Goal: Transaction & Acquisition: Purchase product/service

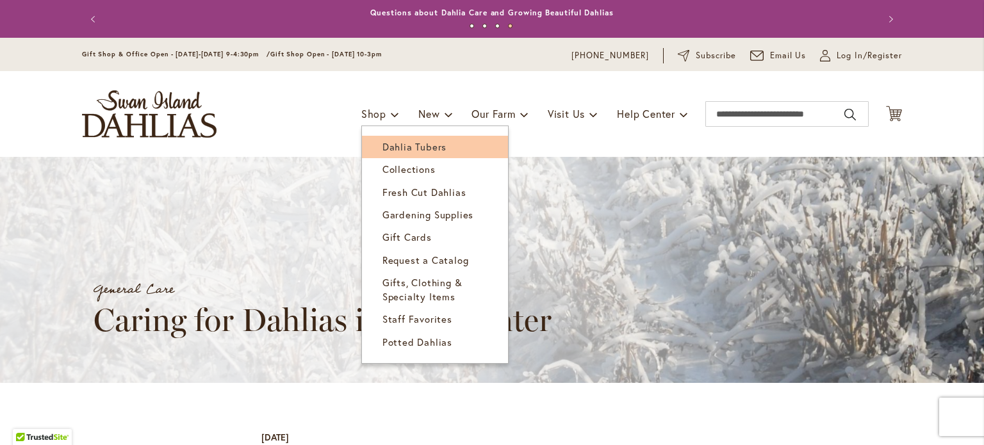
click at [401, 148] on span "Dahlia Tubers" at bounding box center [414, 146] width 64 height 13
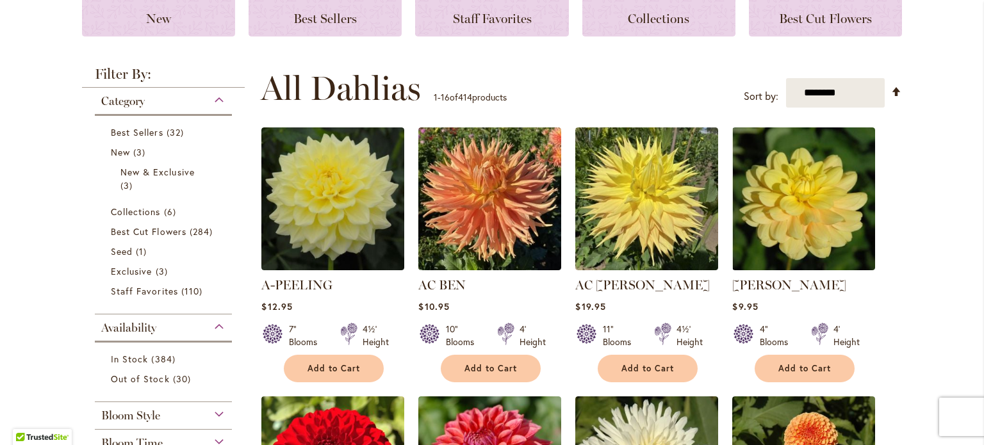
scroll to position [384, 0]
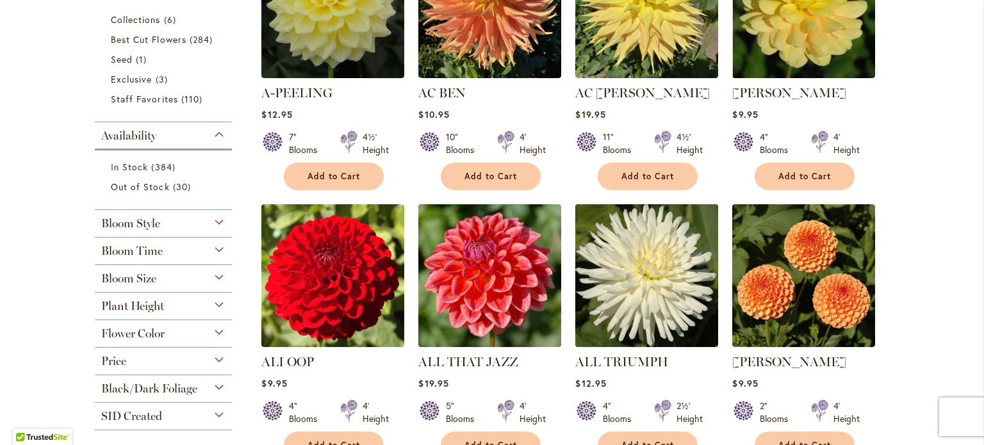
click at [636, 300] on img at bounding box center [647, 276] width 150 height 150
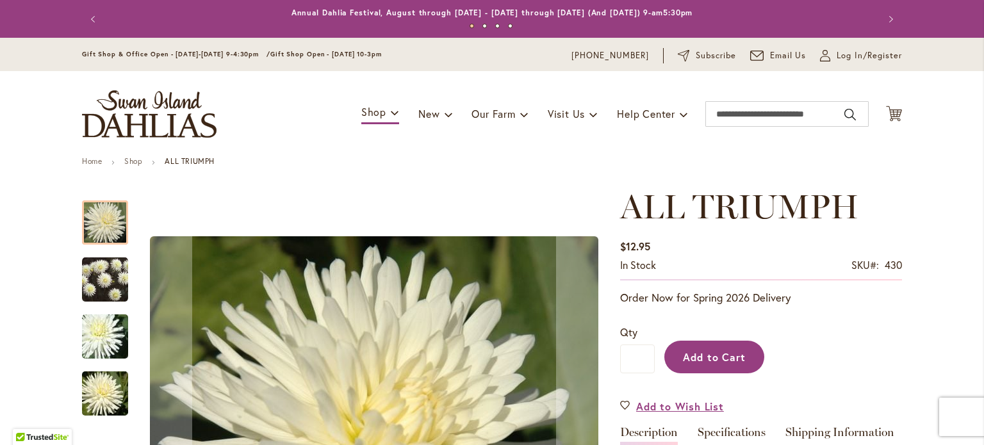
click at [702, 364] on span "Add to Cart" at bounding box center [714, 356] width 63 height 13
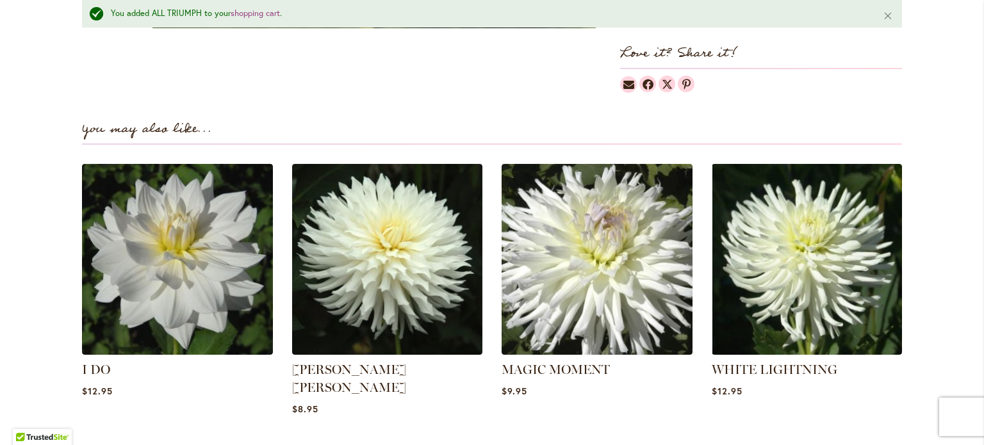
scroll to position [960, 0]
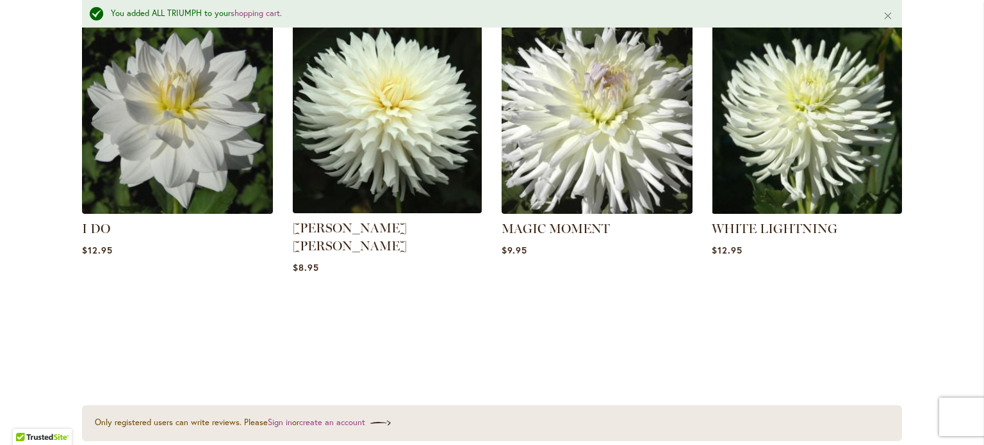
click at [376, 161] on img at bounding box center [386, 118] width 198 height 198
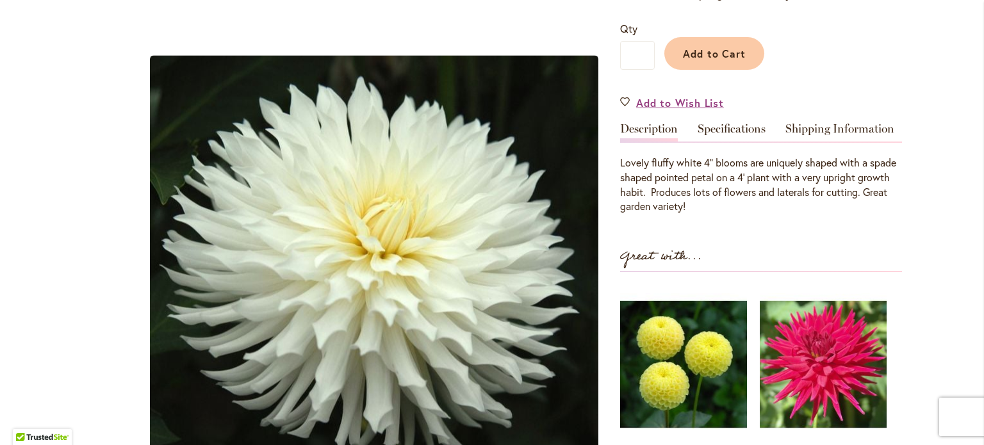
scroll to position [320, 0]
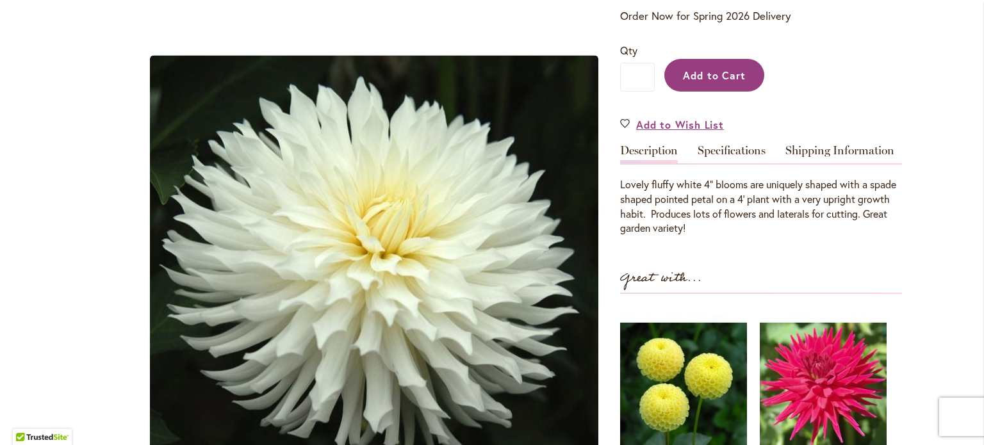
click at [700, 69] on span "Add to Cart" at bounding box center [714, 75] width 63 height 13
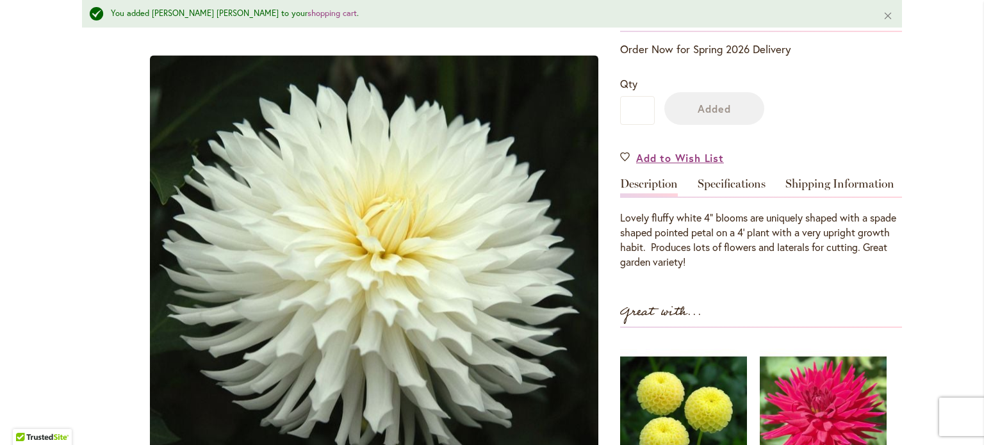
scroll to position [356, 0]
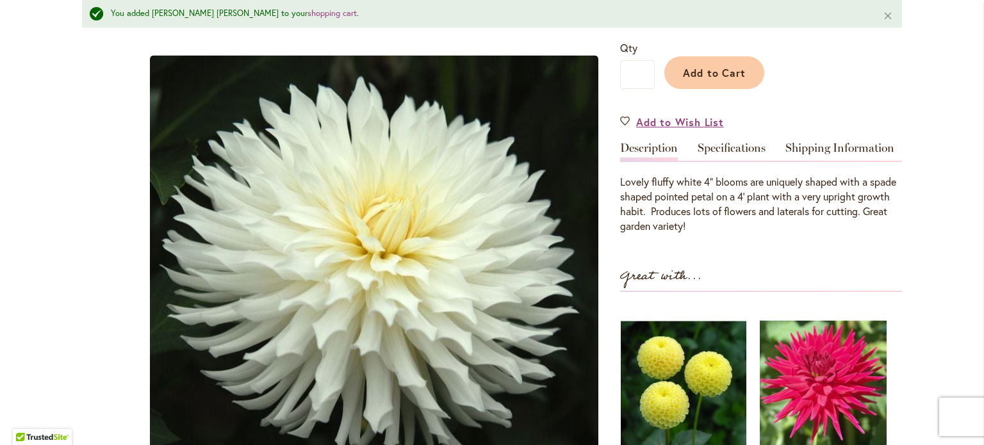
click at [669, 355] on img at bounding box center [682, 383] width 125 height 157
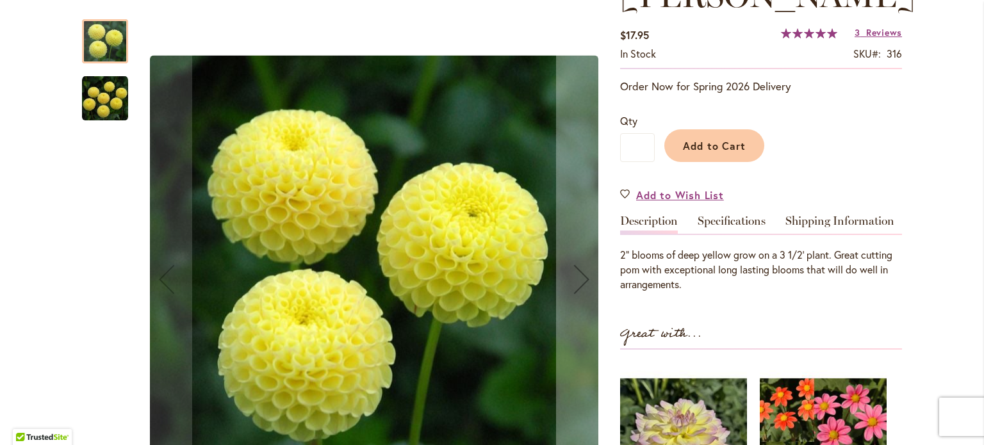
scroll to position [348, 0]
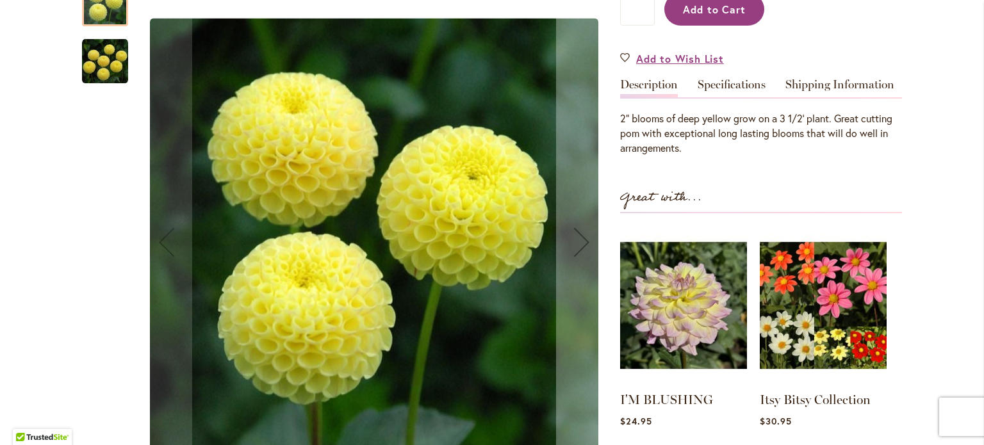
click at [702, 13] on span "Add to Cart" at bounding box center [714, 9] width 63 height 13
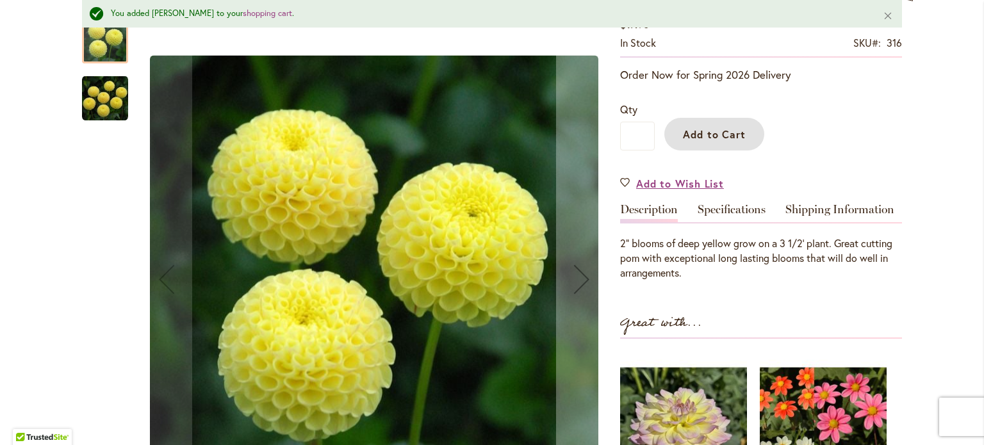
scroll to position [0, 0]
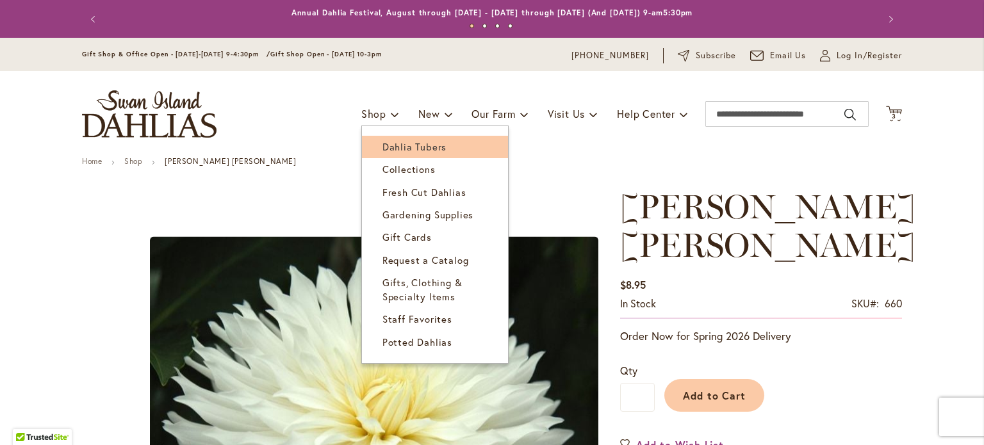
click at [392, 147] on span "Dahlia Tubers" at bounding box center [414, 146] width 64 height 13
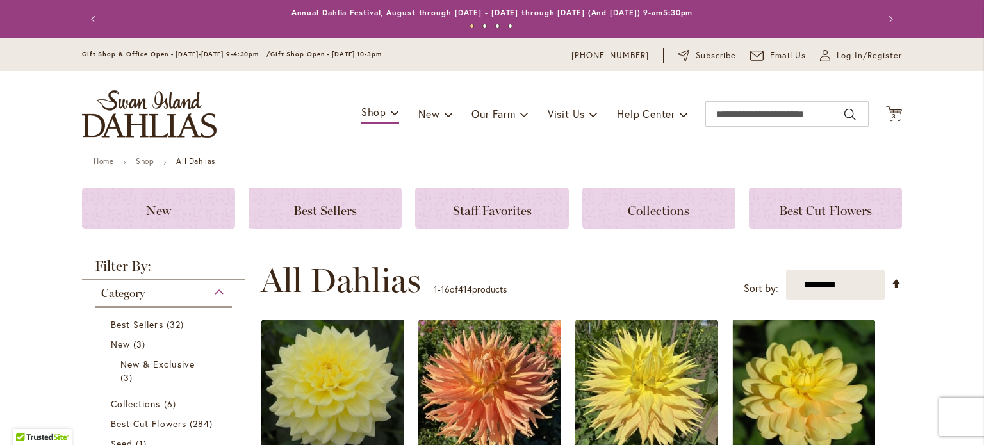
scroll to position [128, 0]
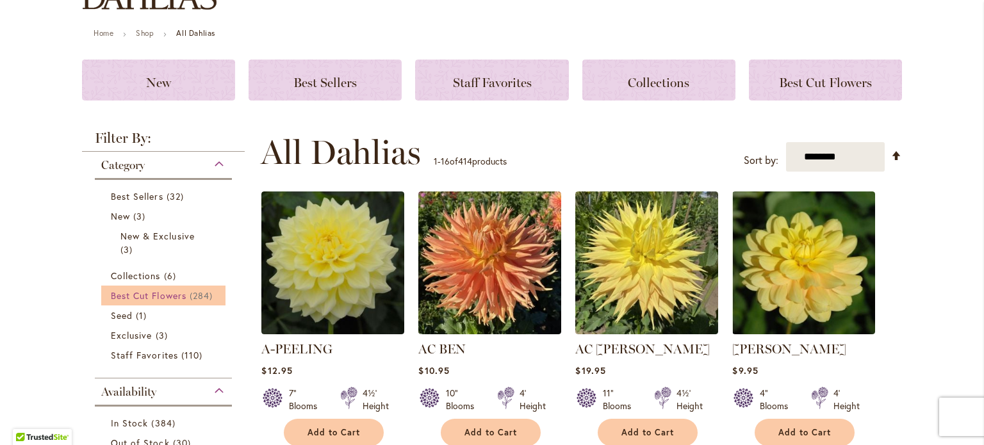
click at [127, 302] on span "Best Cut Flowers" at bounding box center [149, 295] width 76 height 12
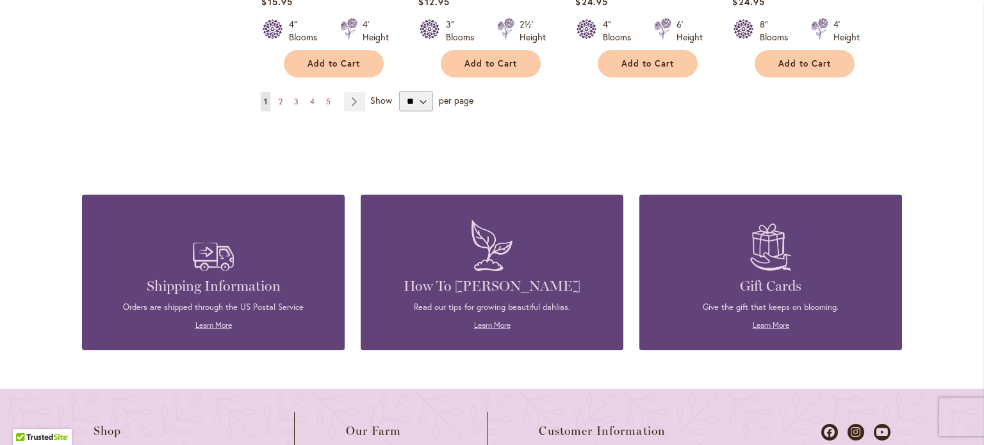
scroll to position [1281, 0]
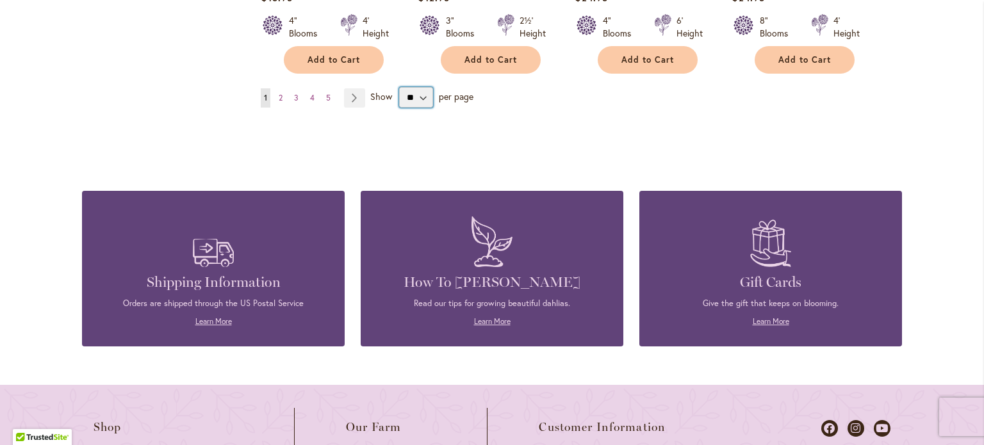
click at [430, 108] on select "** ** ** **" at bounding box center [416, 97] width 34 height 20
select select "**"
click at [404, 108] on select "** ** ** **" at bounding box center [416, 97] width 34 height 20
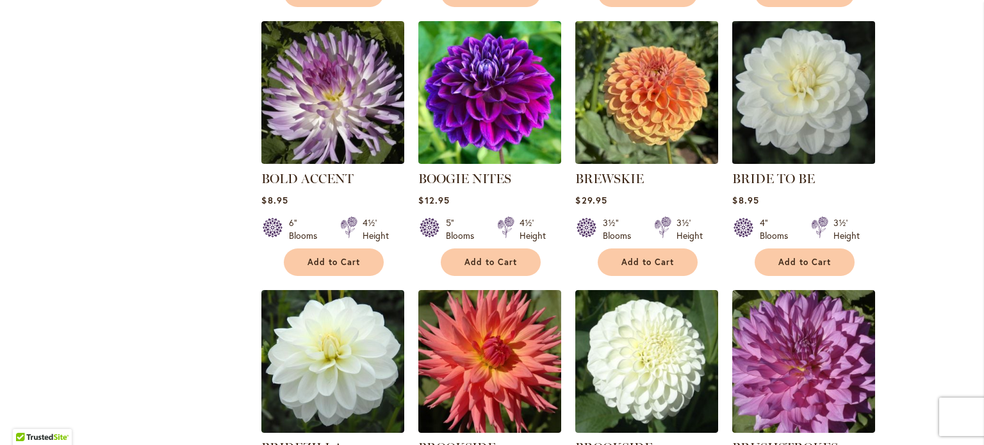
scroll to position [2173, 0]
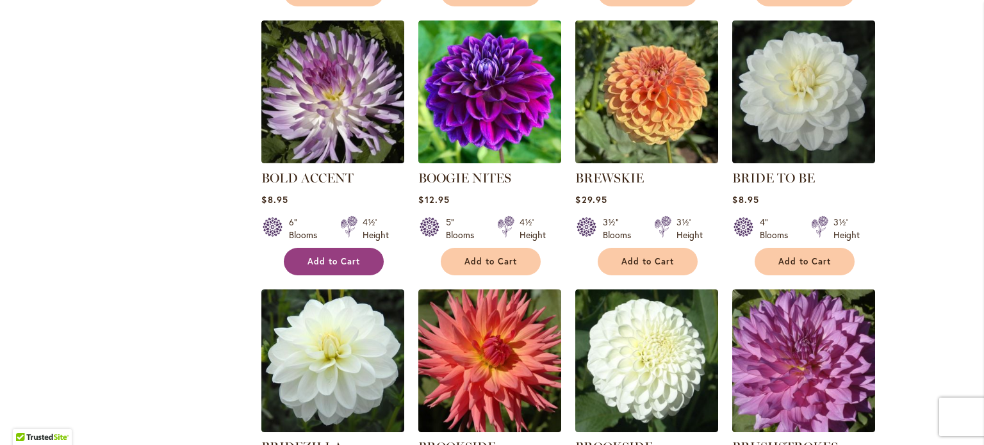
click at [317, 267] on span "Add to Cart" at bounding box center [333, 261] width 53 height 11
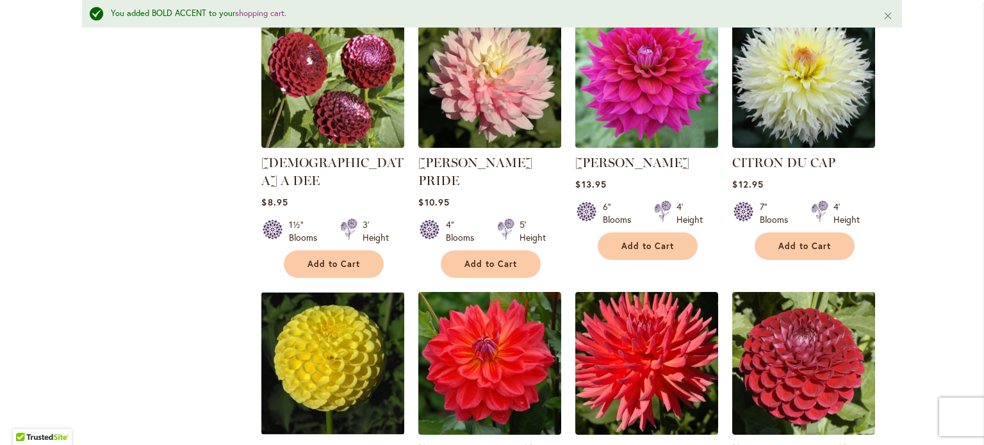
scroll to position [3645, 0]
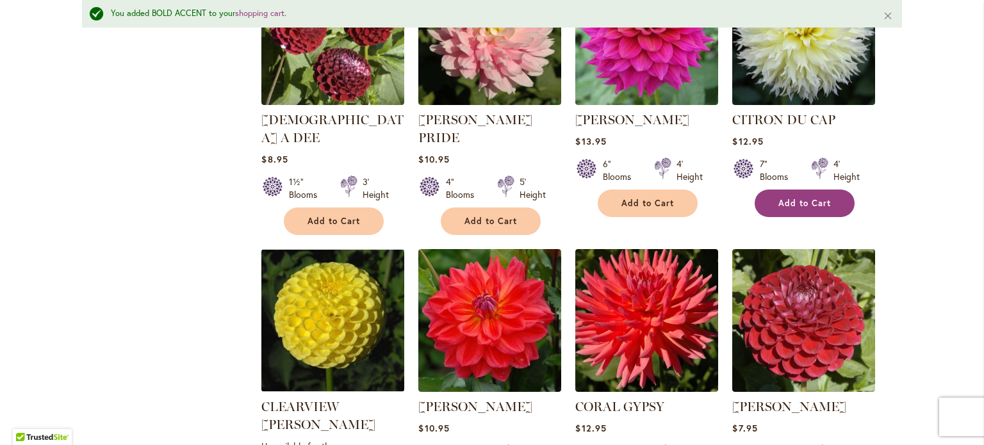
click at [793, 209] on span "Add to Cart" at bounding box center [804, 203] width 53 height 11
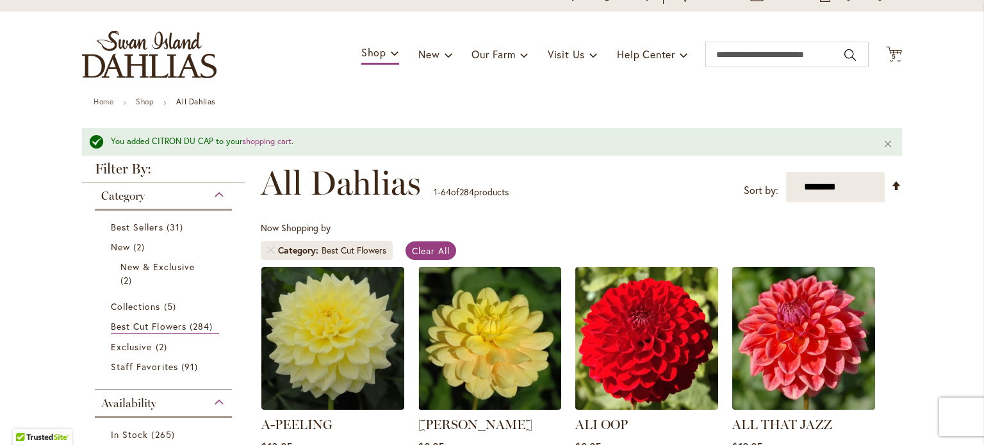
scroll to position [0, 0]
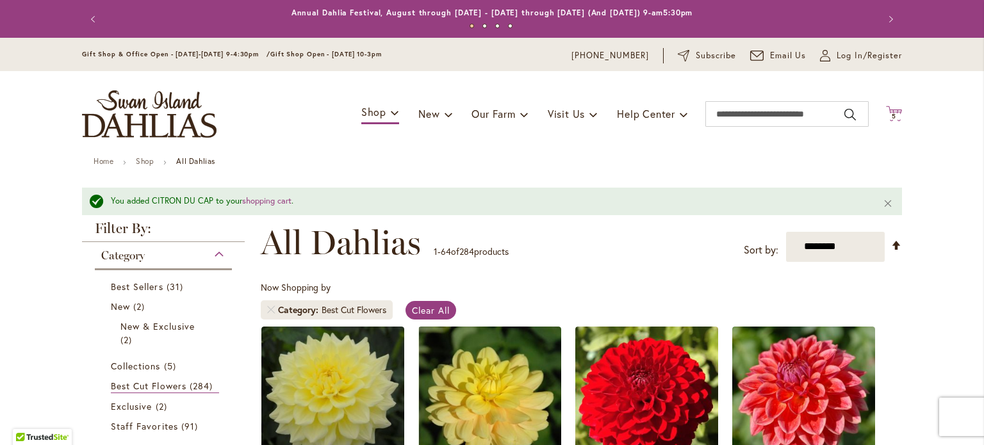
click at [886, 113] on icon "Cart .cls-1 { fill: #231f20; }" at bounding box center [894, 114] width 16 height 16
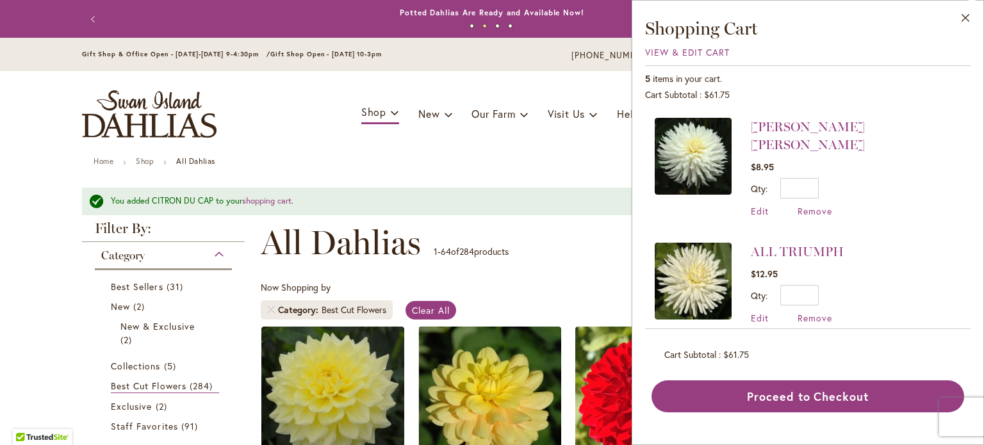
scroll to position [367, 0]
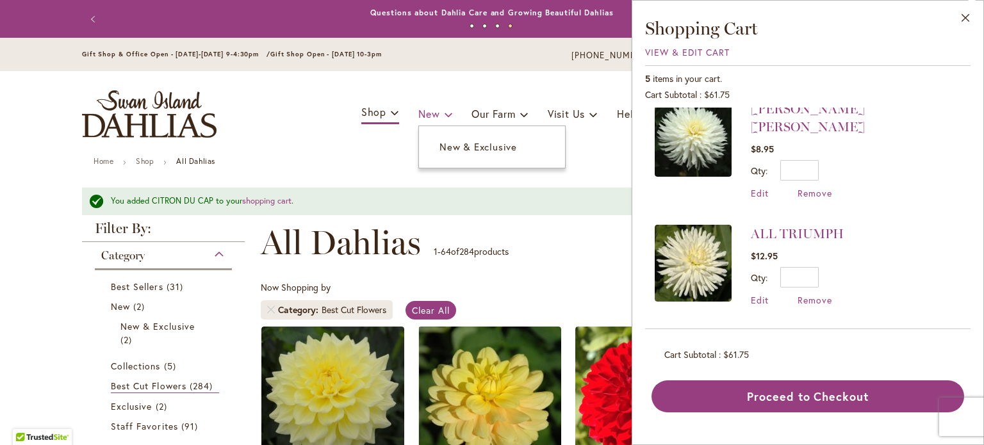
click at [418, 120] on span "New" at bounding box center [428, 113] width 21 height 13
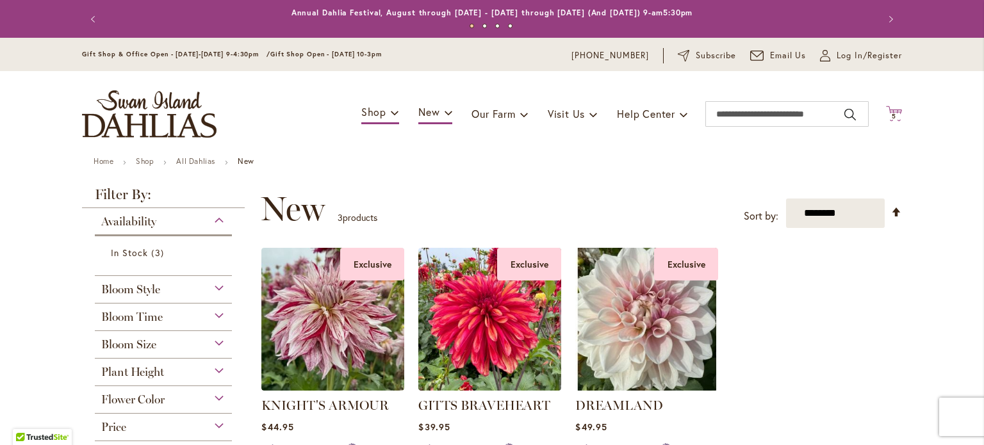
click at [891, 116] on span "5 5 items" at bounding box center [893, 116] width 13 height 6
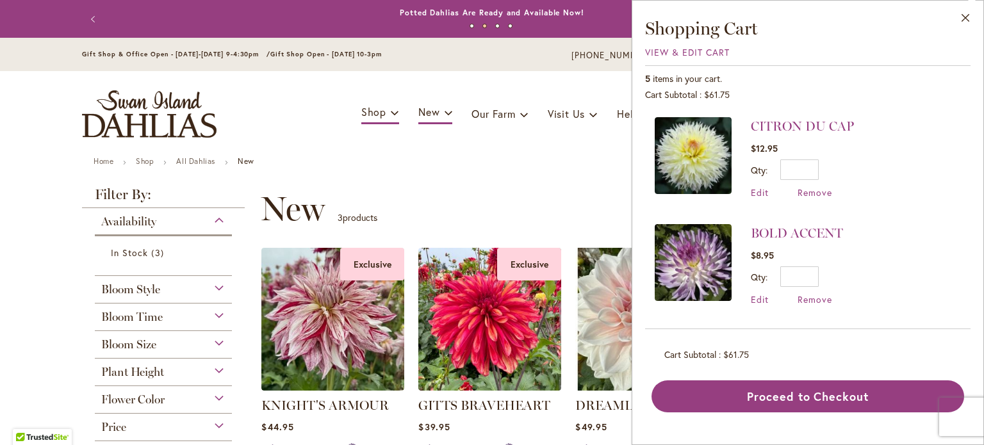
click at [654, 159] on img at bounding box center [692, 155] width 77 height 77
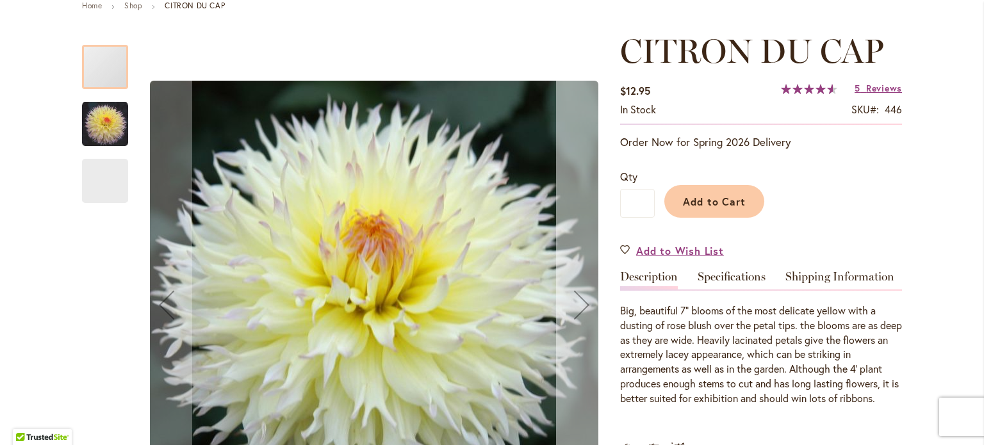
scroll to position [192, 0]
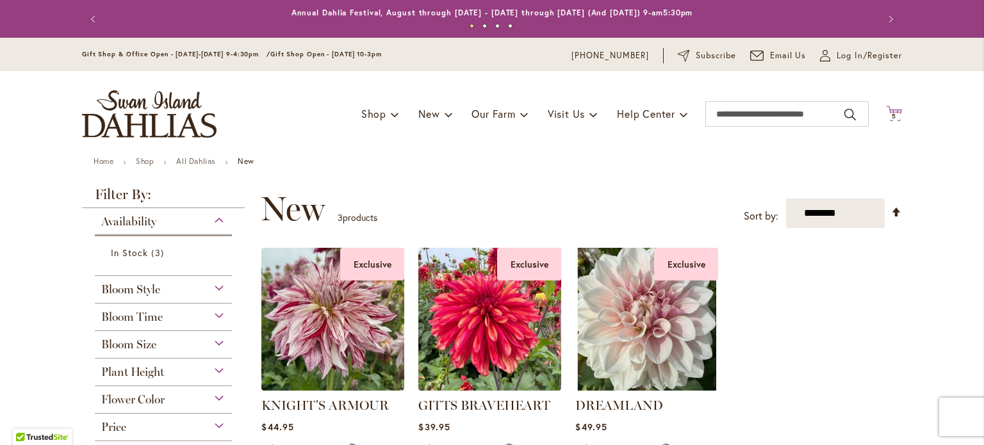
click at [893, 123] on span "Cart .cls-1 { fill: #231f20; }" at bounding box center [894, 114] width 16 height 17
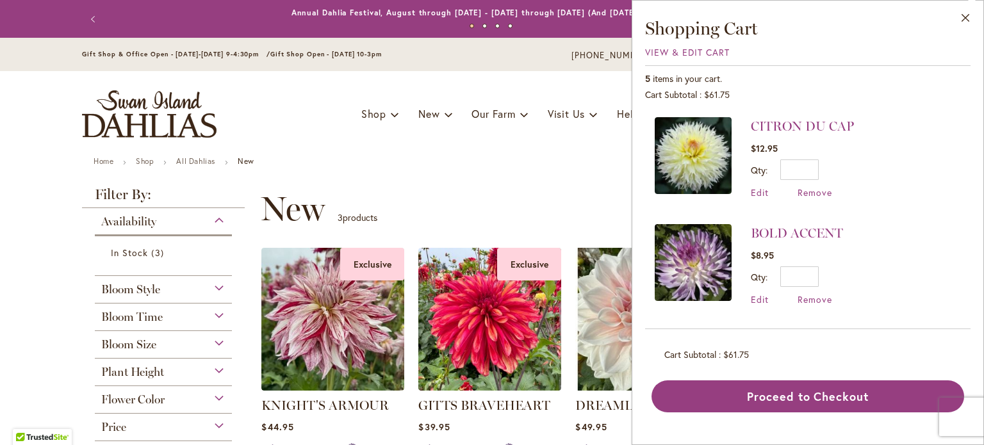
click at [654, 280] on img at bounding box center [692, 262] width 77 height 77
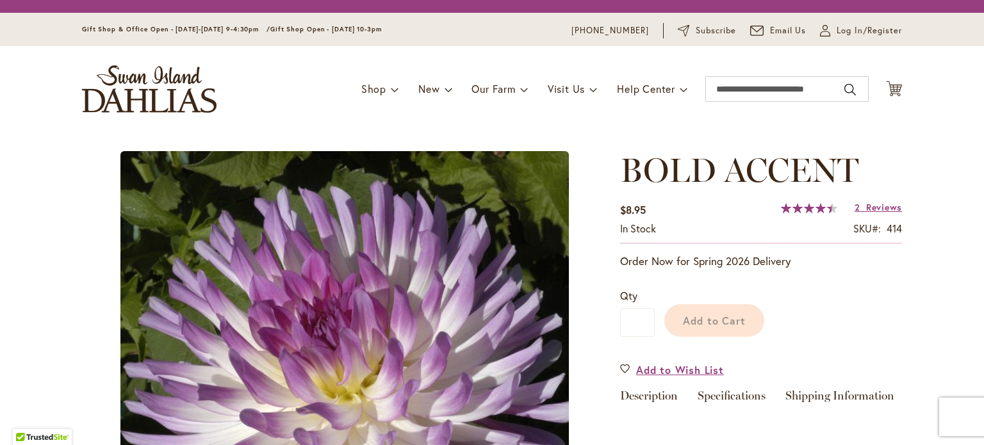
drag, startPoint x: 0, startPoint y: 0, endPoint x: 602, endPoint y: 280, distance: 664.0
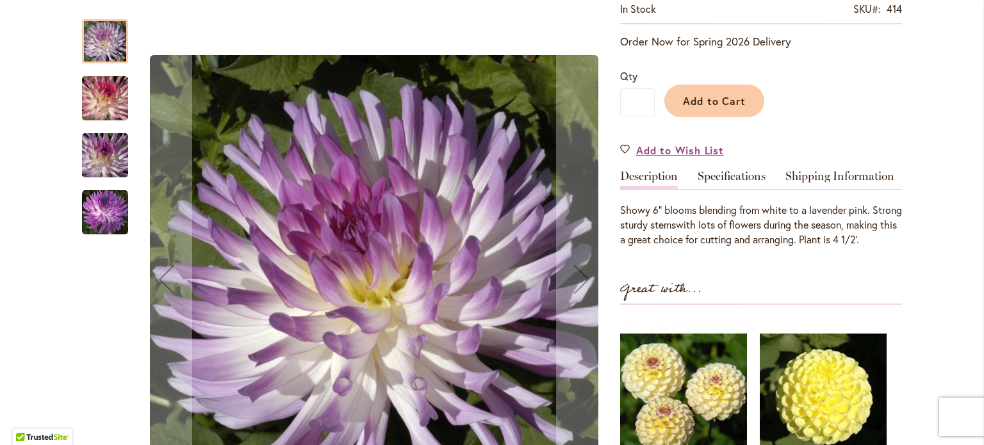
scroll to position [256, 0]
click at [720, 182] on link "Specifications" at bounding box center [731, 179] width 68 height 19
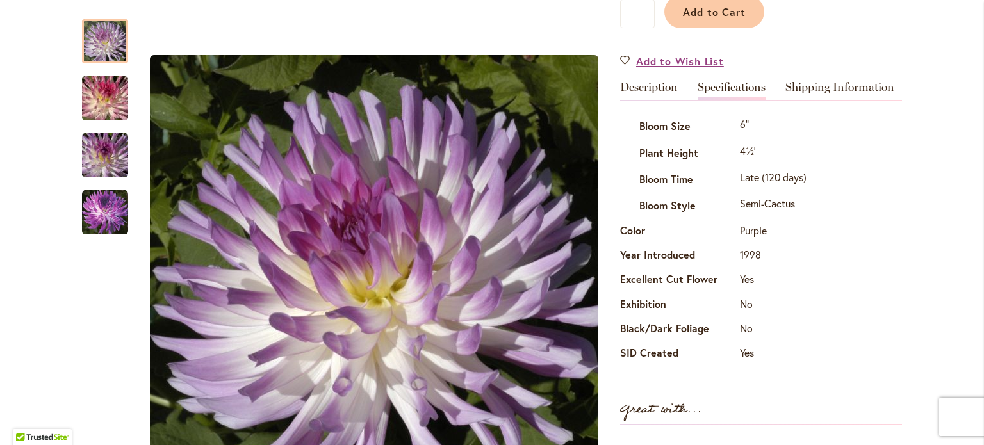
scroll to position [367, 0]
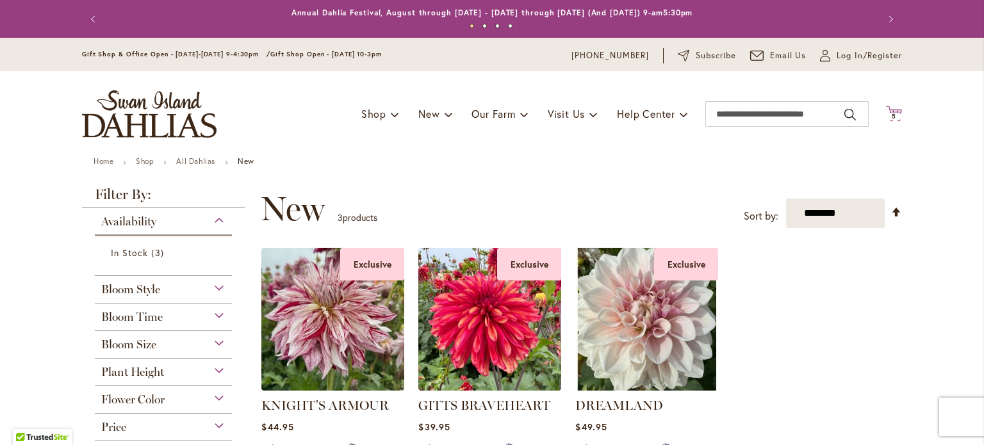
click at [891, 112] on icon "Cart .cls-1 { fill: #231f20; }" at bounding box center [894, 114] width 16 height 16
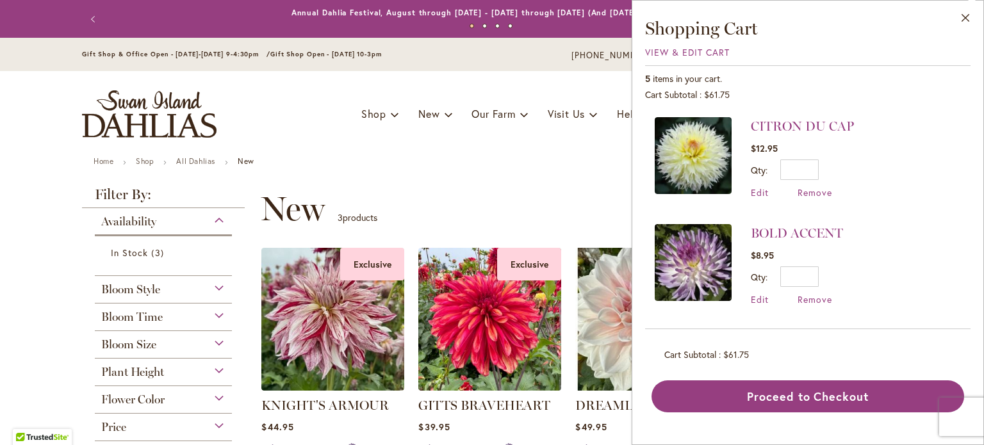
click at [654, 172] on img at bounding box center [692, 155] width 77 height 77
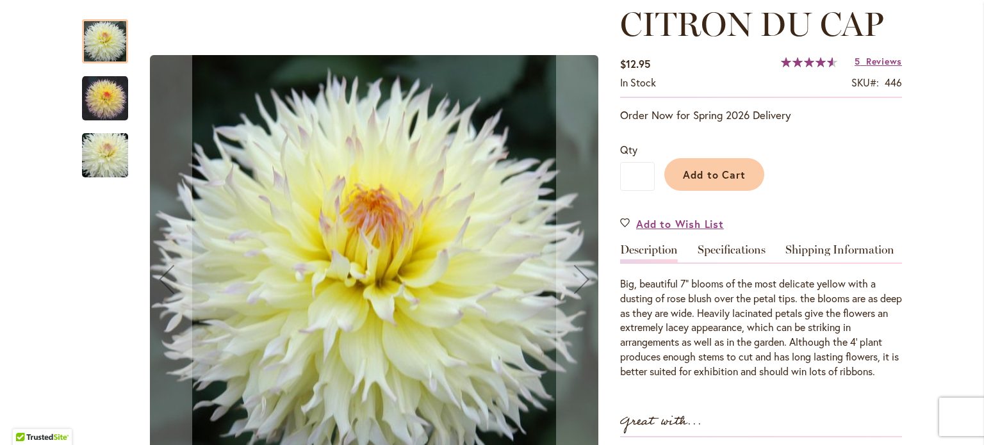
scroll to position [320, 0]
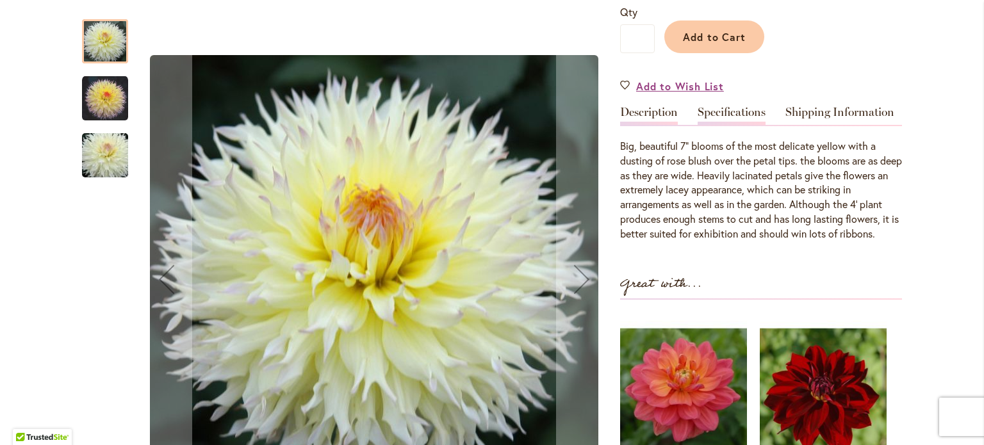
click at [725, 112] on link "Specifications" at bounding box center [731, 115] width 68 height 19
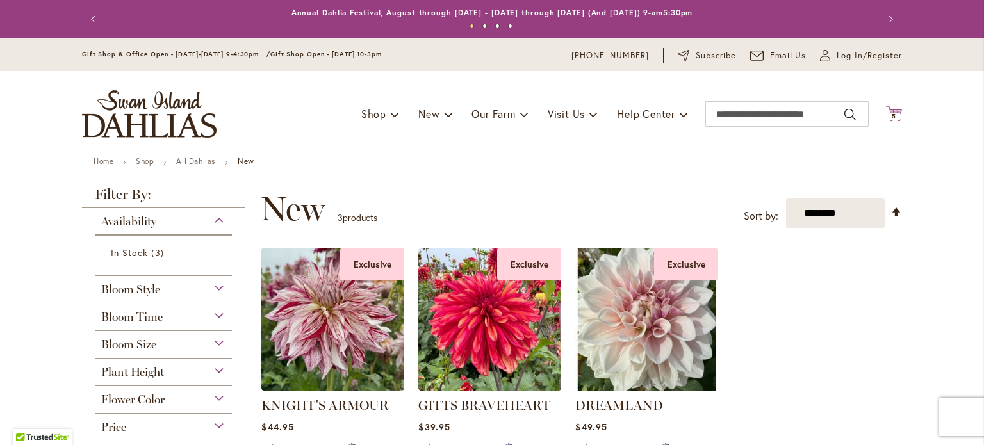
click at [886, 115] on icon "Cart .cls-1 { fill: #231f20; }" at bounding box center [894, 114] width 16 height 16
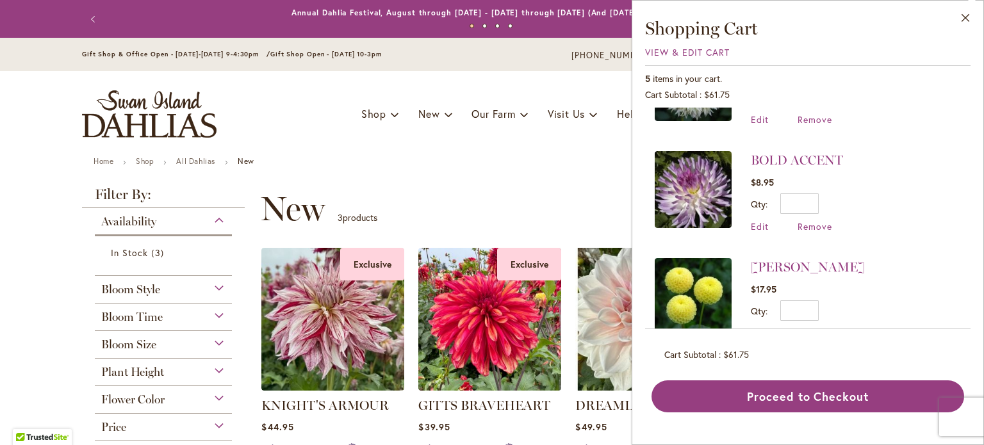
scroll to position [128, 0]
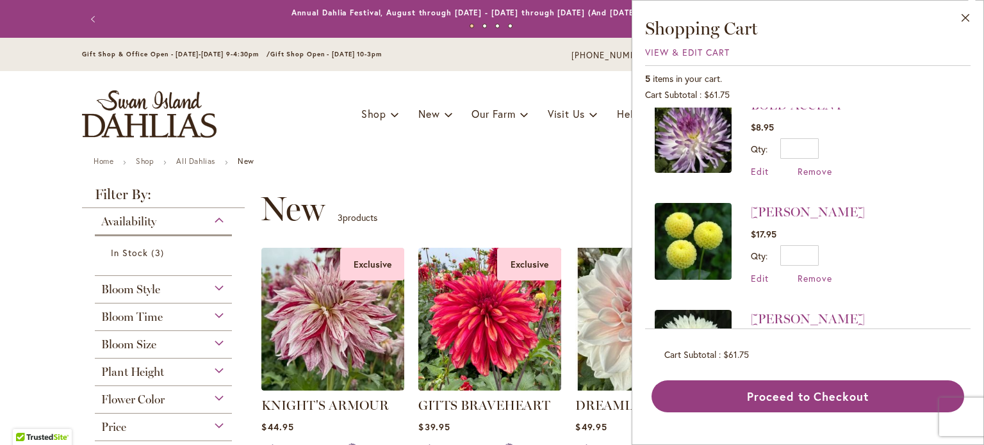
click at [654, 263] on img at bounding box center [692, 241] width 77 height 77
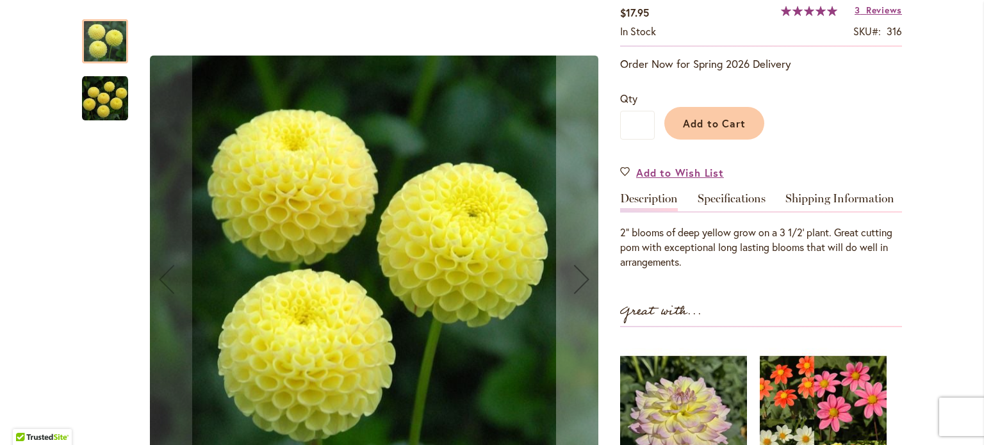
scroll to position [256, 0]
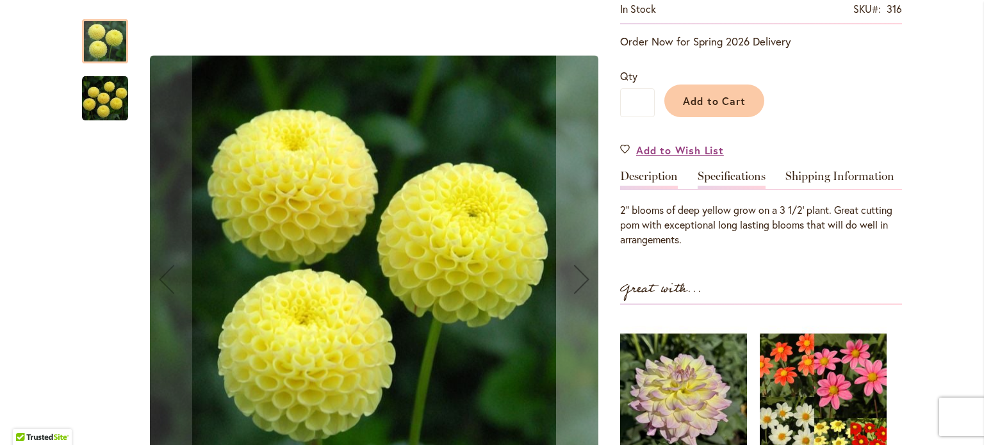
click at [740, 181] on link "Specifications" at bounding box center [731, 179] width 68 height 19
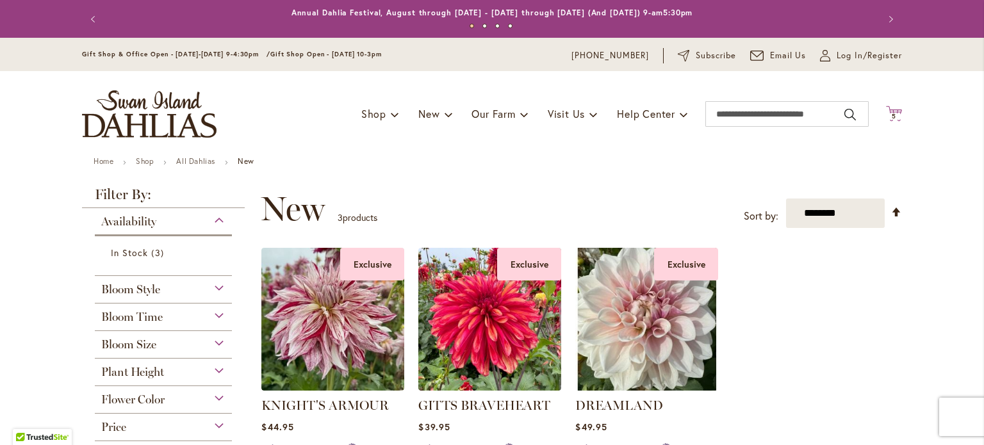
click at [887, 114] on icon at bounding box center [894, 113] width 16 height 15
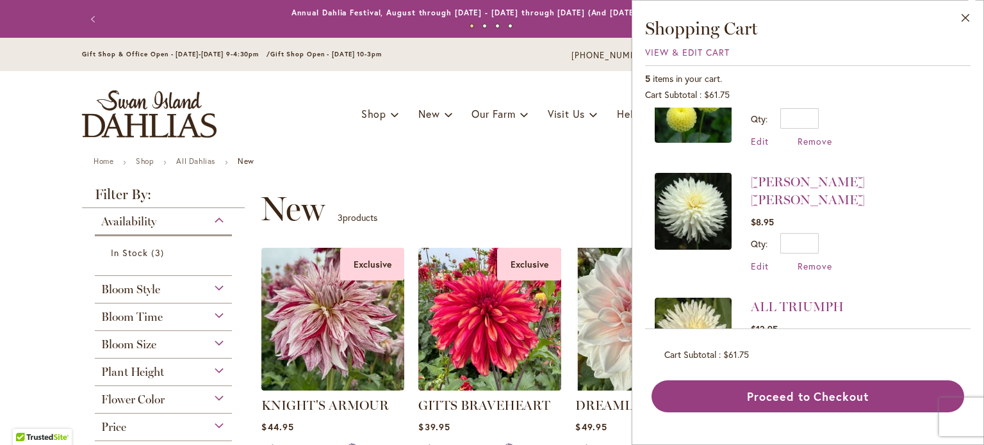
scroll to position [320, 0]
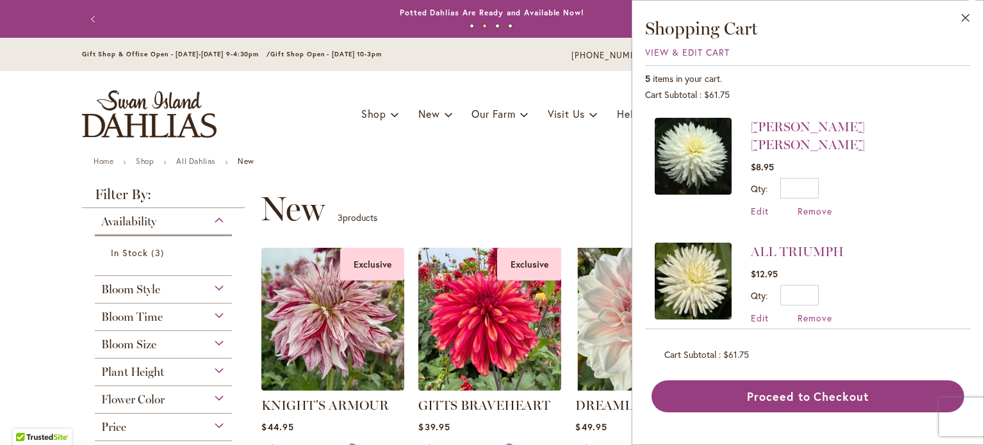
click at [654, 195] on img at bounding box center [692, 156] width 77 height 77
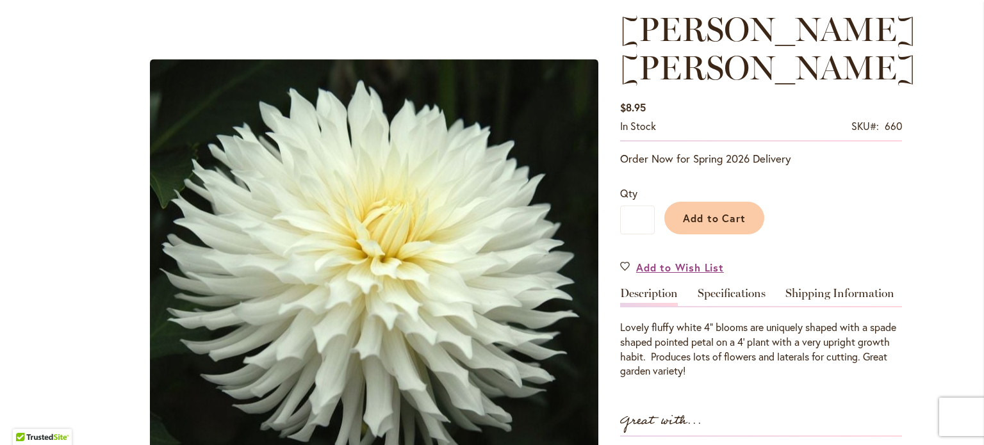
scroll to position [192, 0]
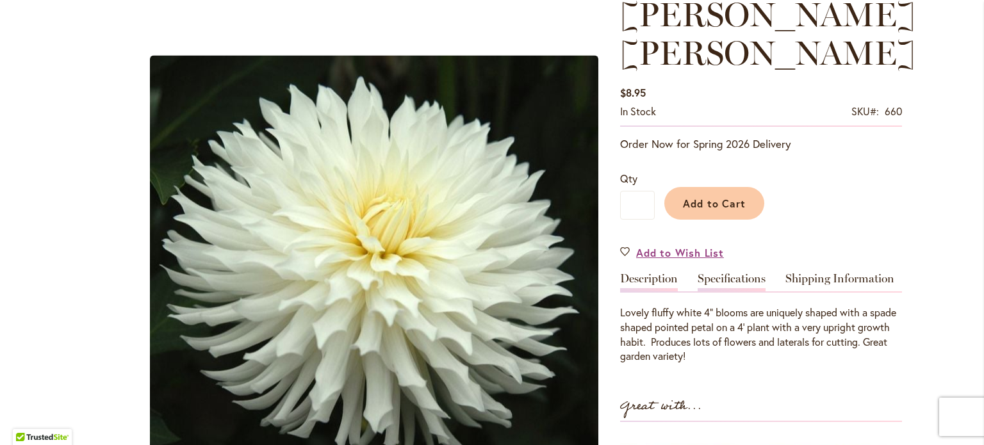
click at [722, 273] on link "Specifications" at bounding box center [731, 282] width 68 height 19
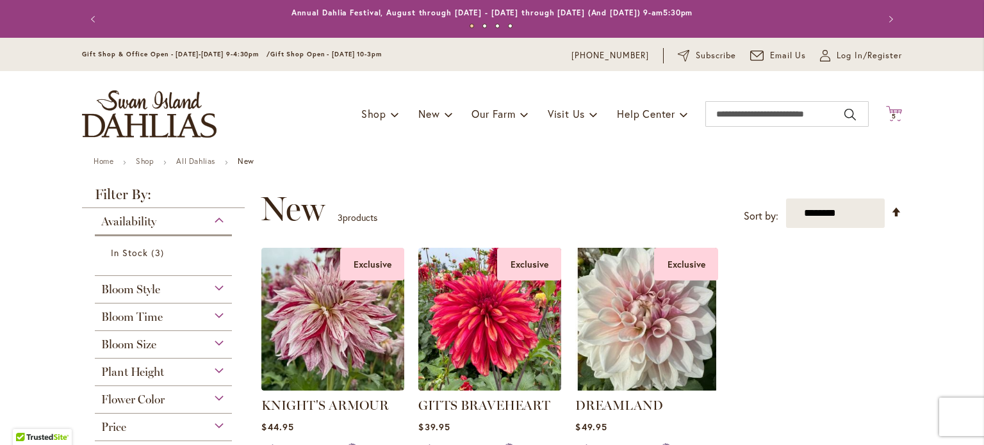
click at [894, 114] on icon at bounding box center [894, 113] width 16 height 15
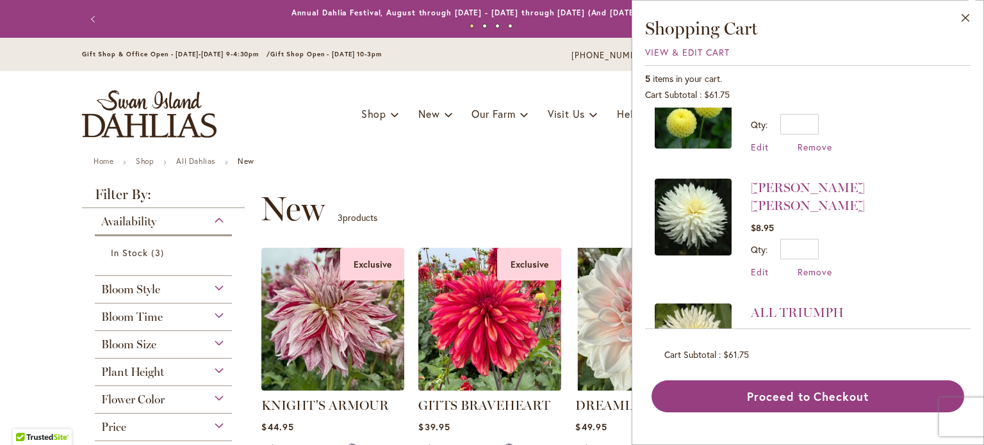
scroll to position [367, 0]
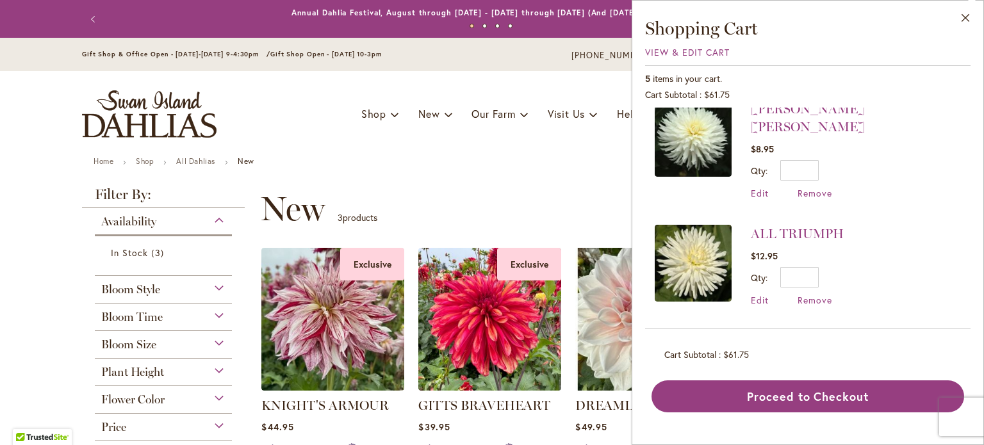
click at [654, 263] on img at bounding box center [692, 263] width 77 height 77
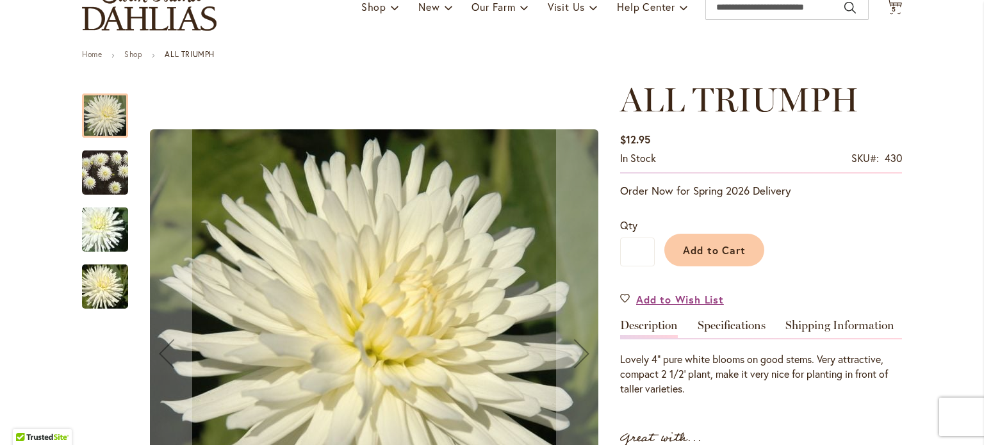
scroll to position [128, 0]
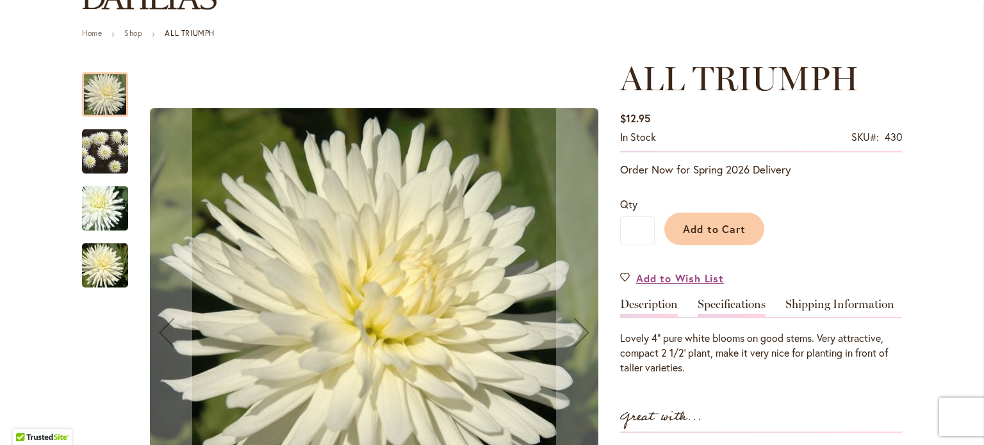
click at [725, 309] on link "Specifications" at bounding box center [731, 307] width 68 height 19
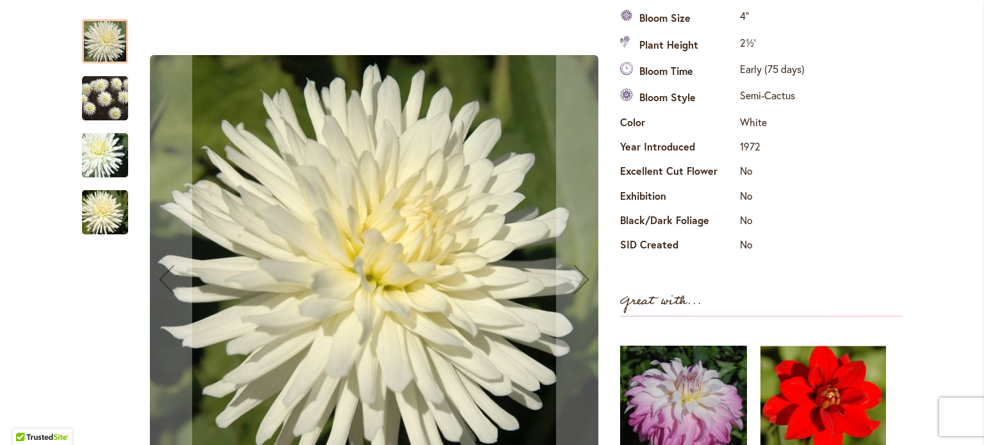
scroll to position [431, 0]
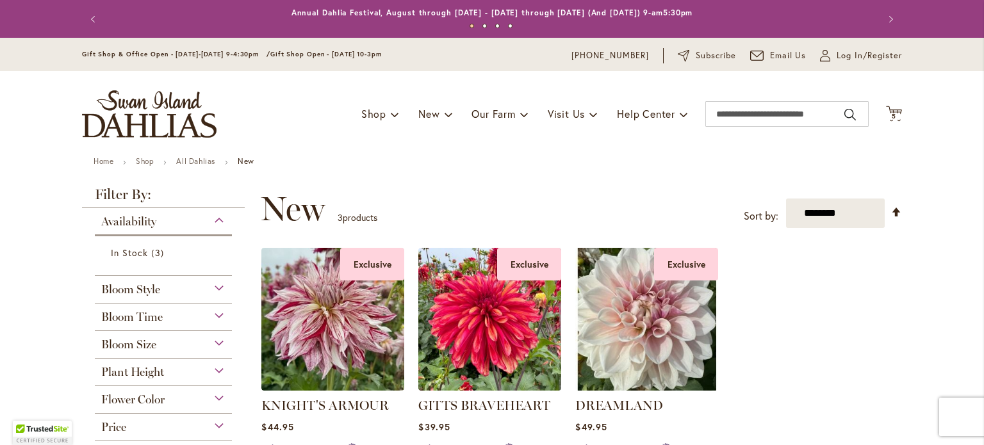
click at [221, 320] on div "Bloom Time" at bounding box center [163, 314] width 137 height 20
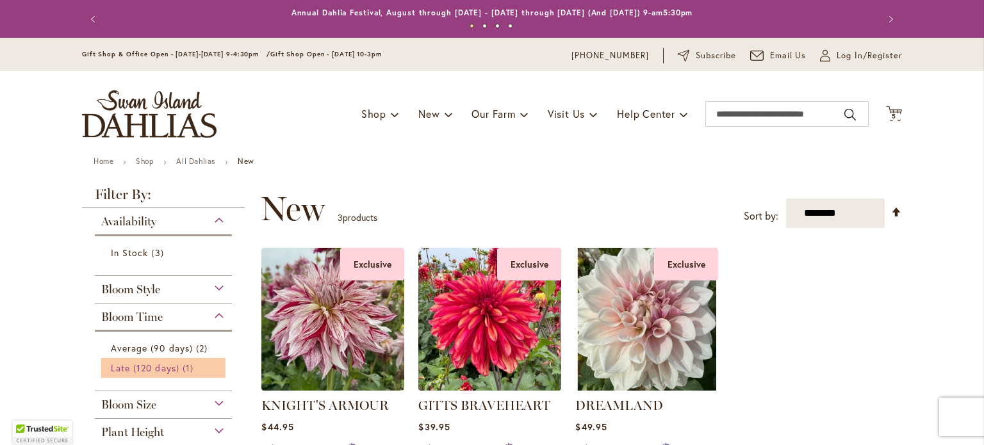
click at [175, 374] on span "Late (120 days)" at bounding box center [145, 368] width 69 height 12
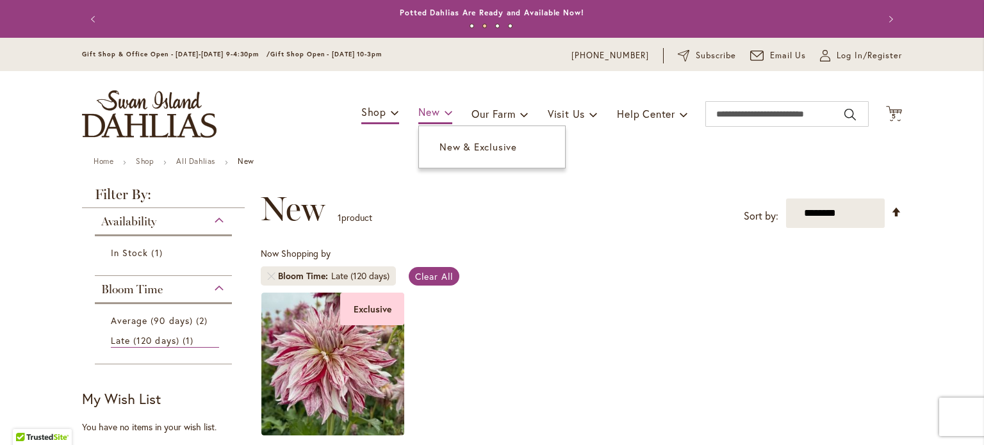
click at [444, 116] on span at bounding box center [448, 112] width 8 height 20
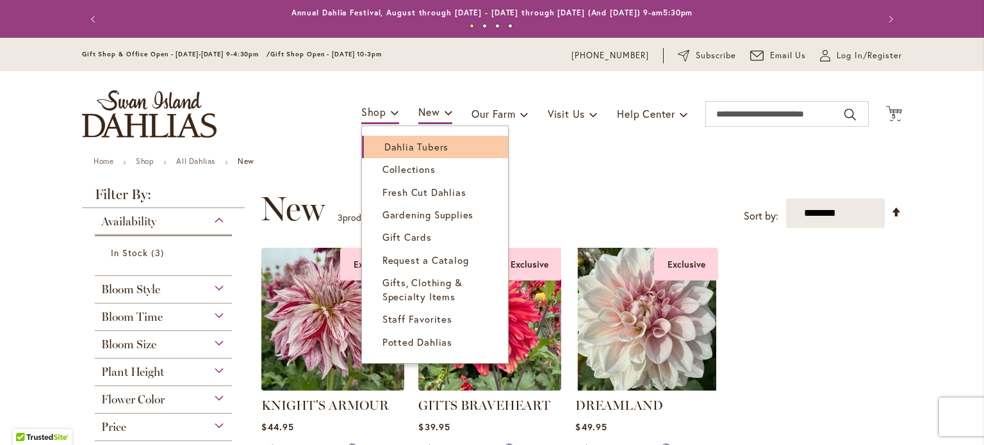
click at [400, 146] on span "Dahlia Tubers" at bounding box center [416, 146] width 64 height 13
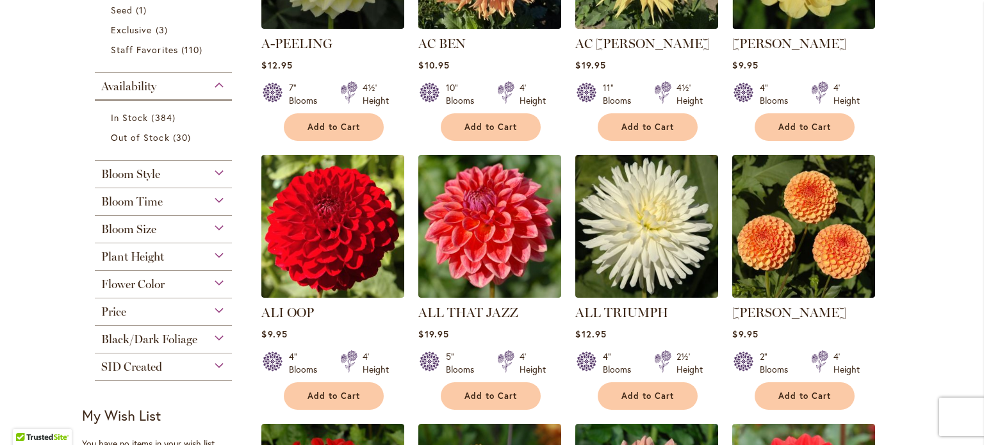
scroll to position [448, 0]
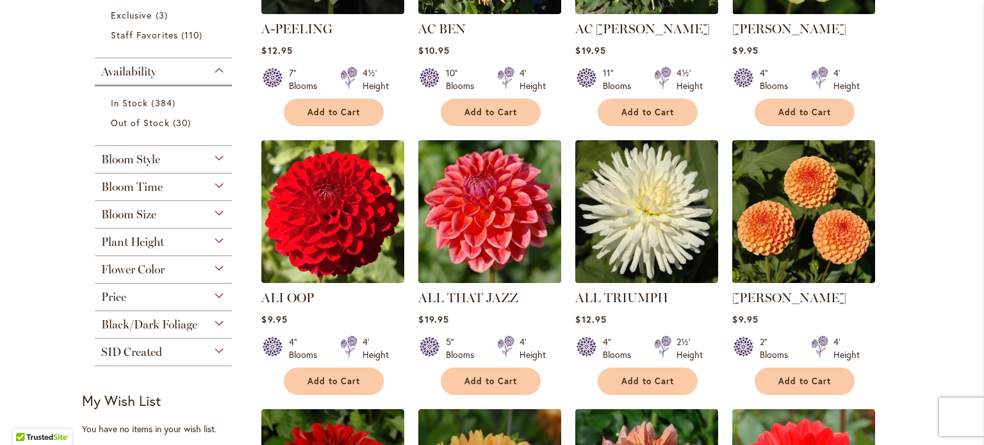
click at [214, 194] on div "Bloom Time" at bounding box center [163, 184] width 137 height 20
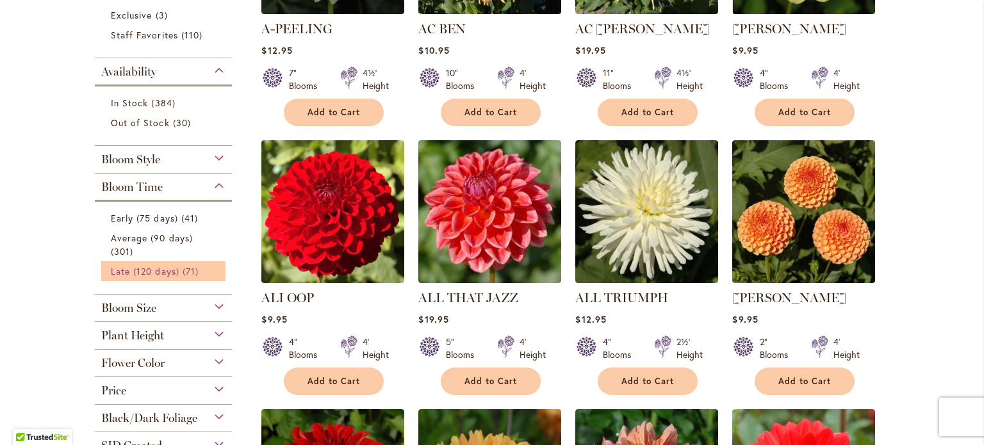
click at [134, 277] on span "Late (120 days)" at bounding box center [145, 271] width 69 height 12
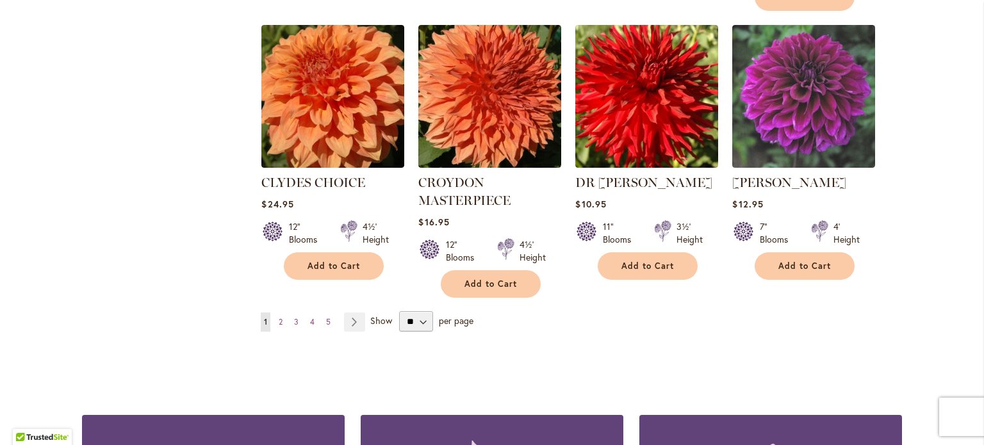
scroll to position [1153, 0]
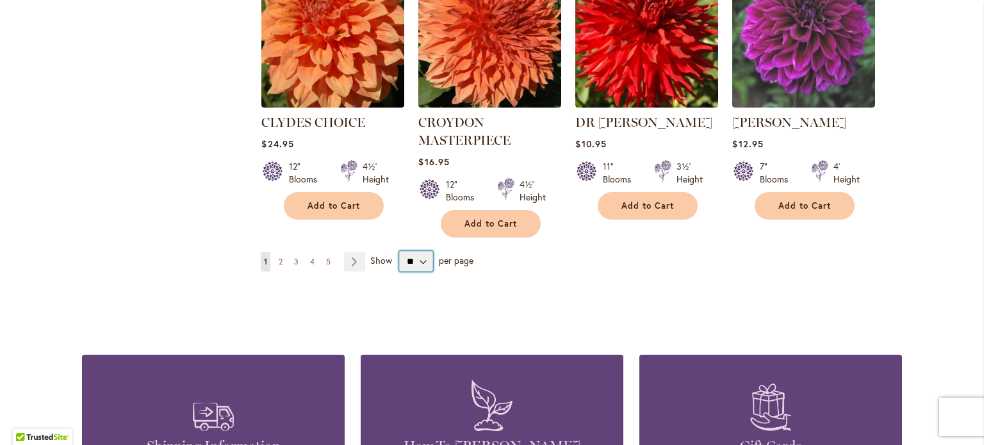
click at [433, 271] on select "** ** ** **" at bounding box center [416, 261] width 34 height 20
select select "**"
click at [404, 271] on select "** ** ** **" at bounding box center [416, 261] width 34 height 20
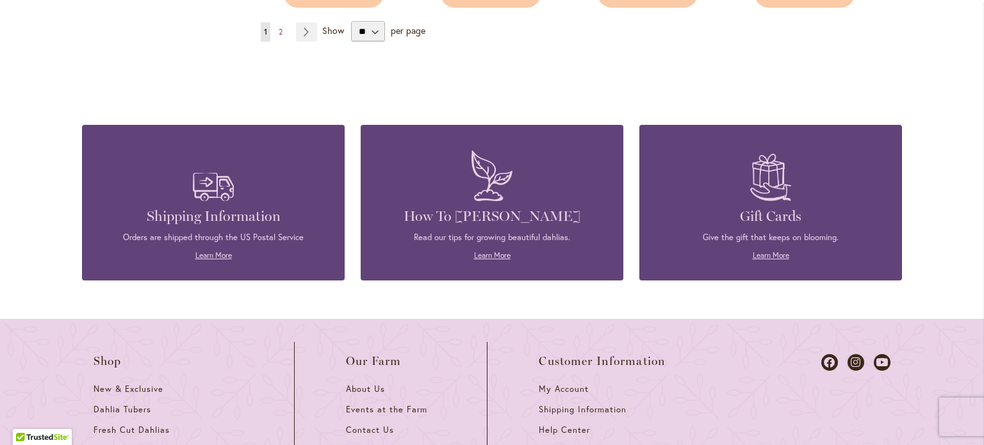
scroll to position [4722, 0]
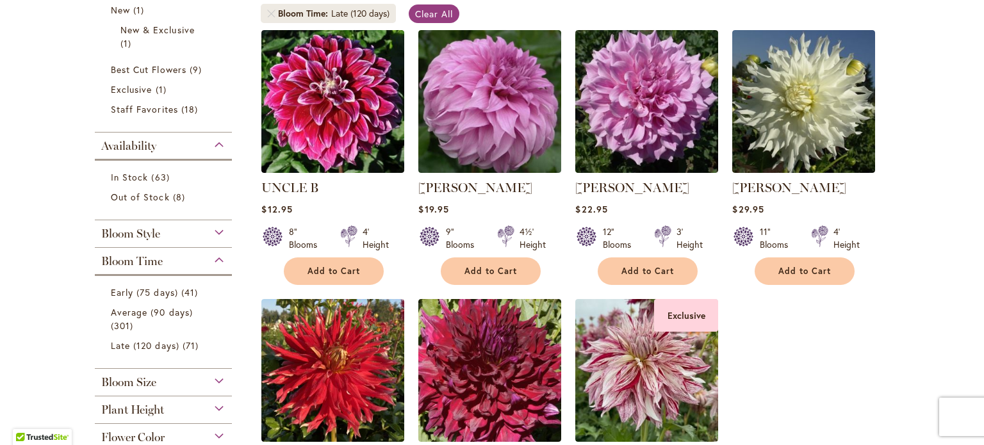
scroll to position [482, 0]
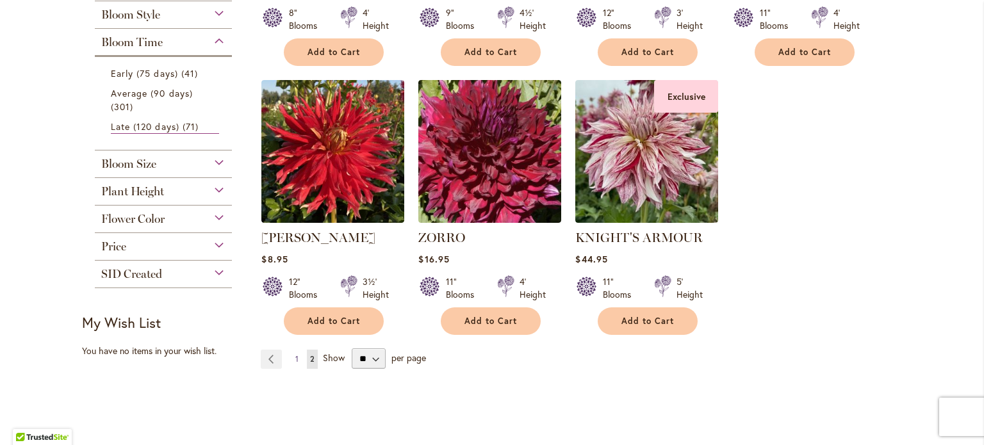
click at [295, 364] on span "1" at bounding box center [296, 359] width 3 height 10
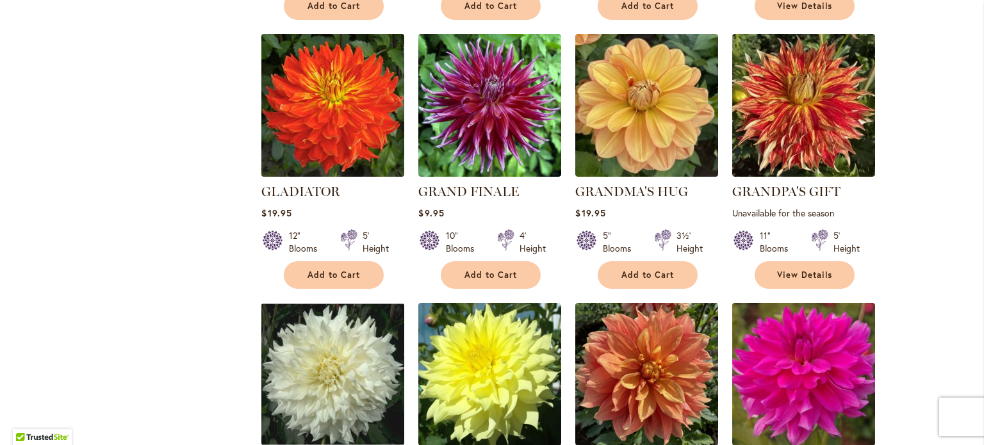
scroll to position [1930, 0]
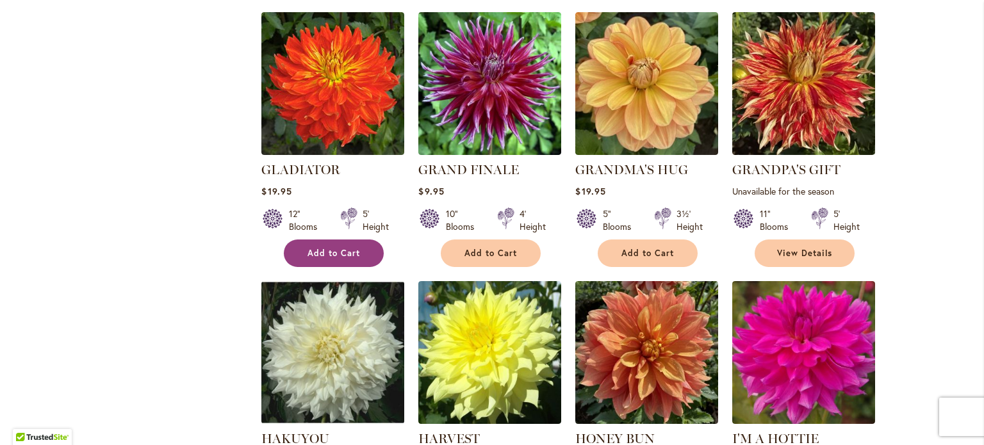
click at [323, 259] on span "Add to Cart" at bounding box center [333, 253] width 53 height 11
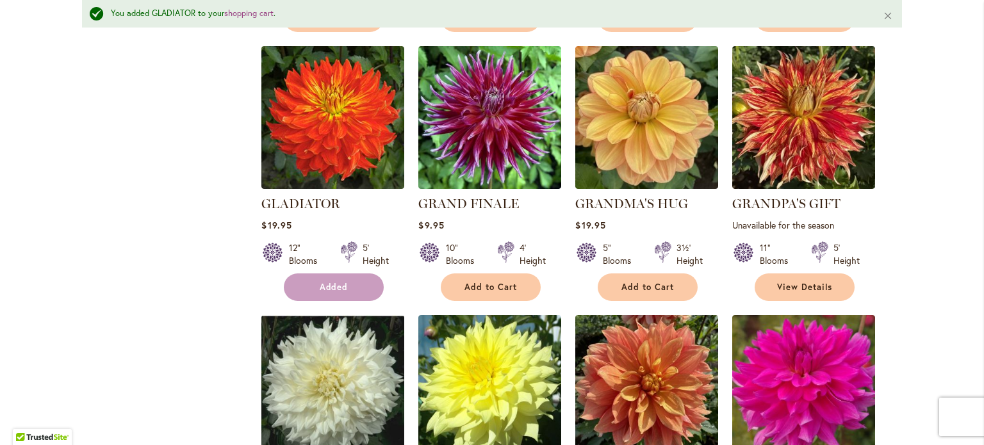
scroll to position [1967, 0]
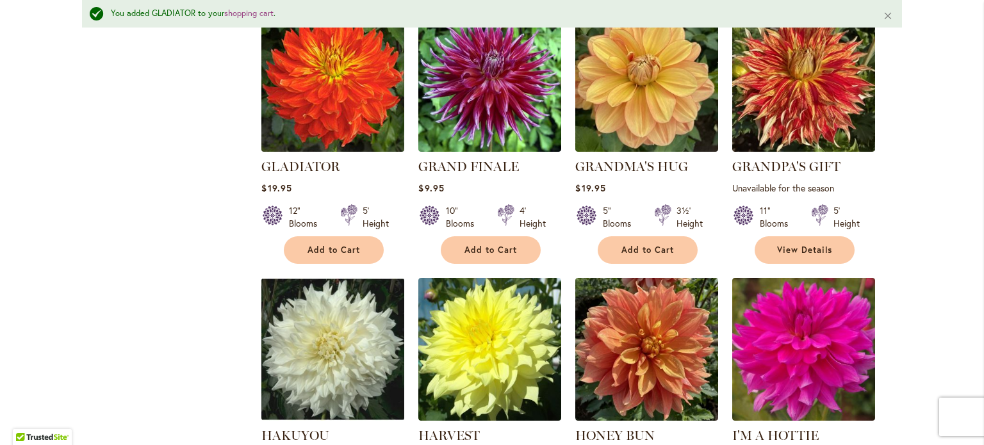
click at [320, 155] on img at bounding box center [333, 80] width 150 height 150
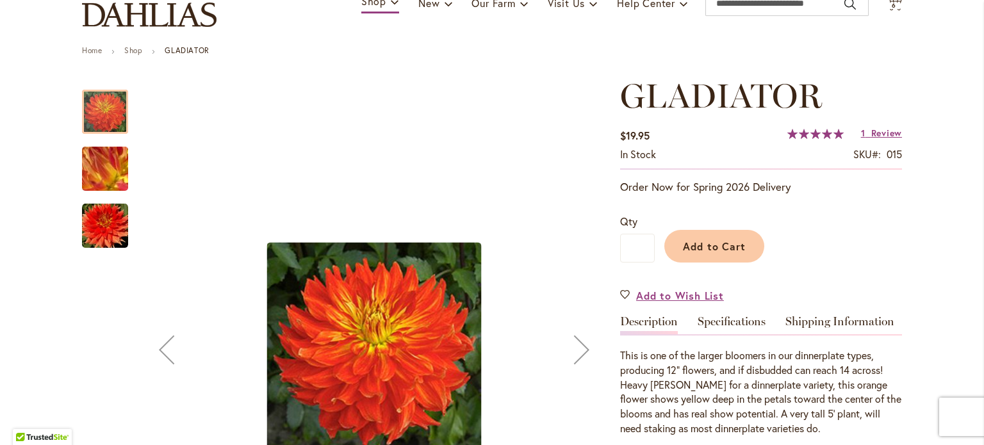
scroll to position [192, 0]
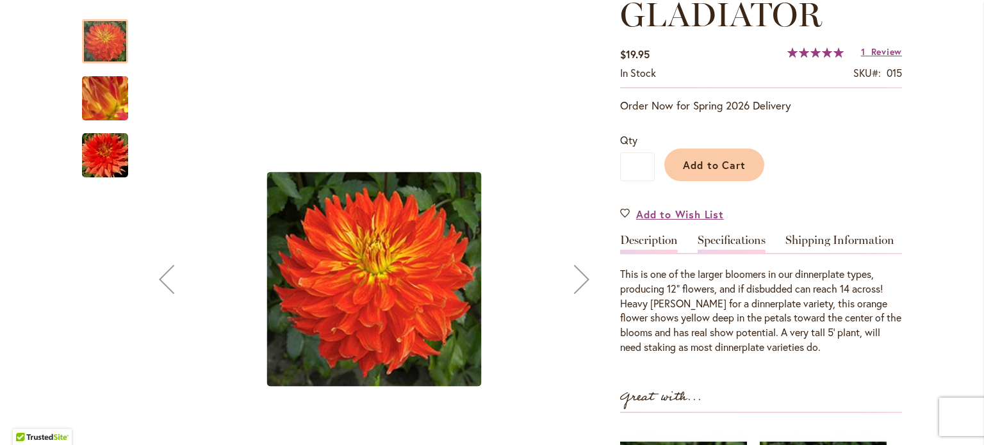
click at [737, 247] on link "Specifications" at bounding box center [731, 243] width 68 height 19
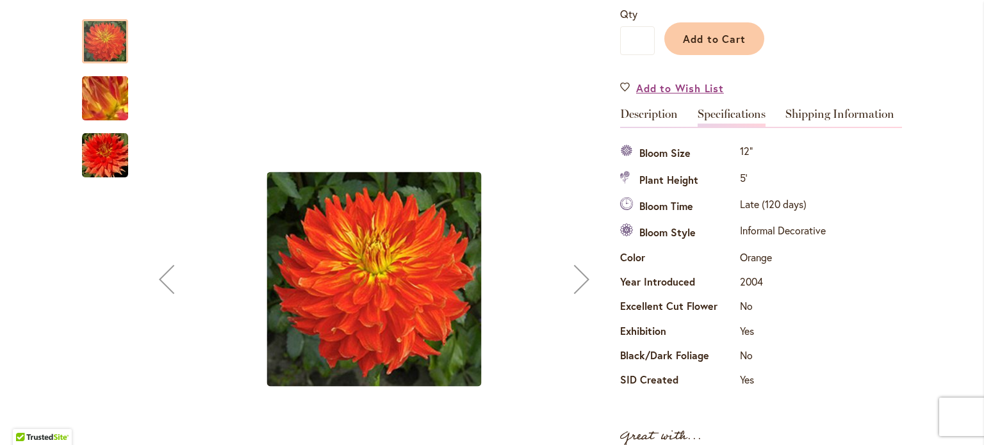
scroll to position [303, 0]
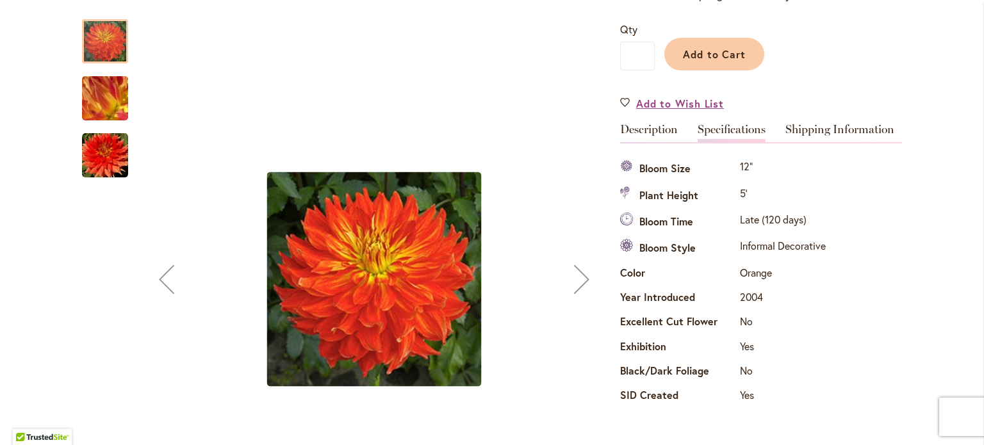
click at [171, 268] on div "Previous" at bounding box center [166, 279] width 51 height 51
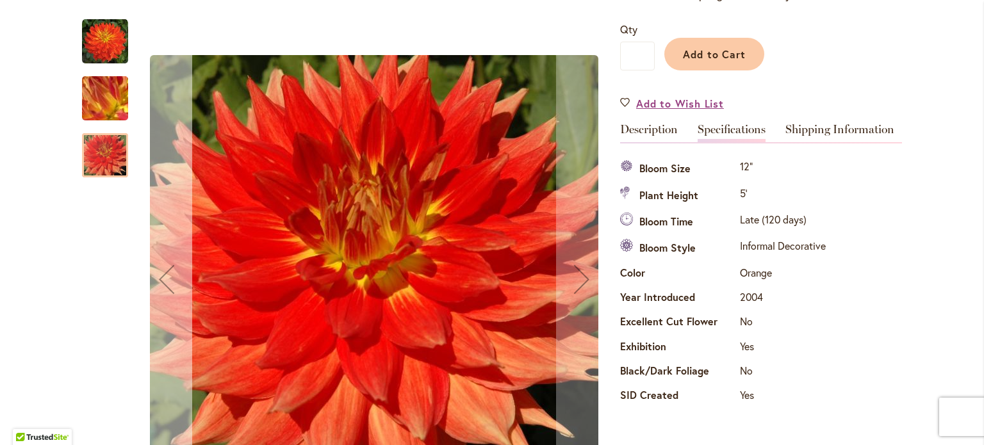
click at [171, 268] on div "Previous" at bounding box center [166, 279] width 51 height 51
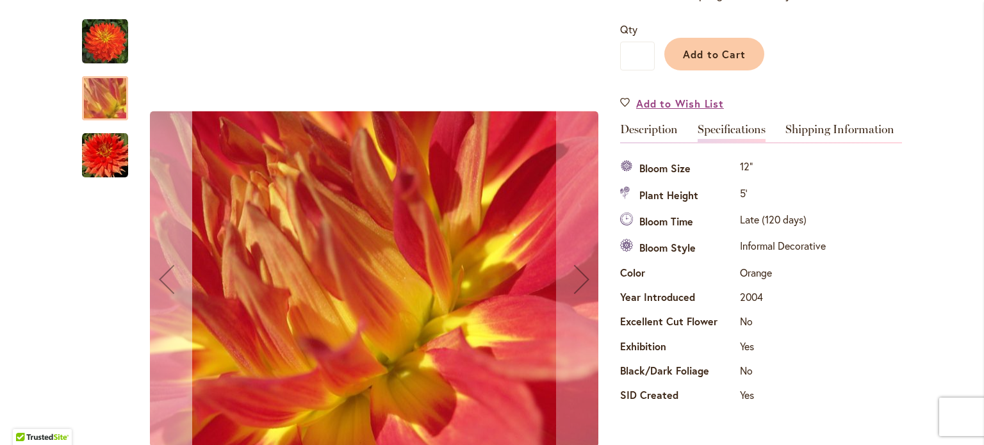
click at [171, 268] on div "Previous" at bounding box center [166, 279] width 51 height 51
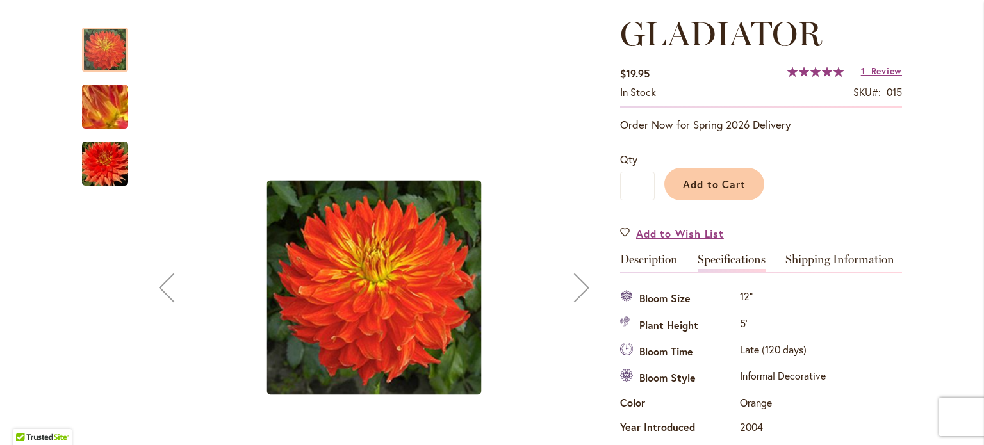
scroll to position [192, 0]
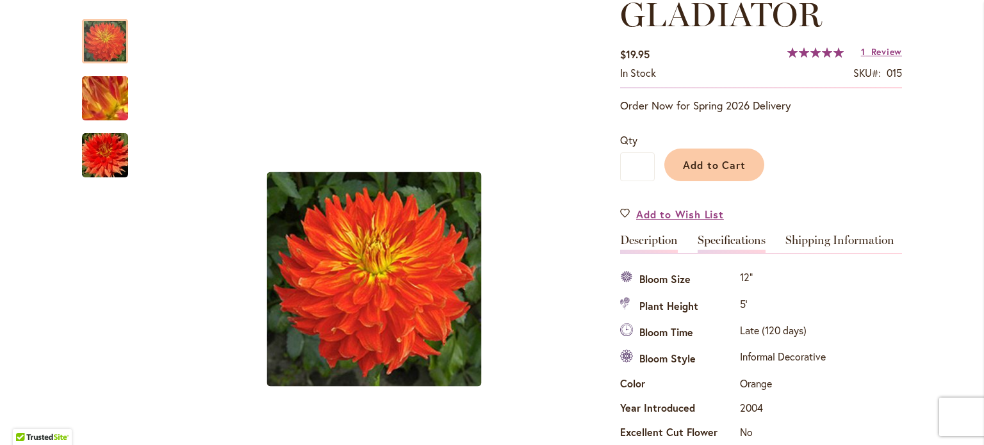
click at [640, 251] on link "Description" at bounding box center [649, 243] width 58 height 19
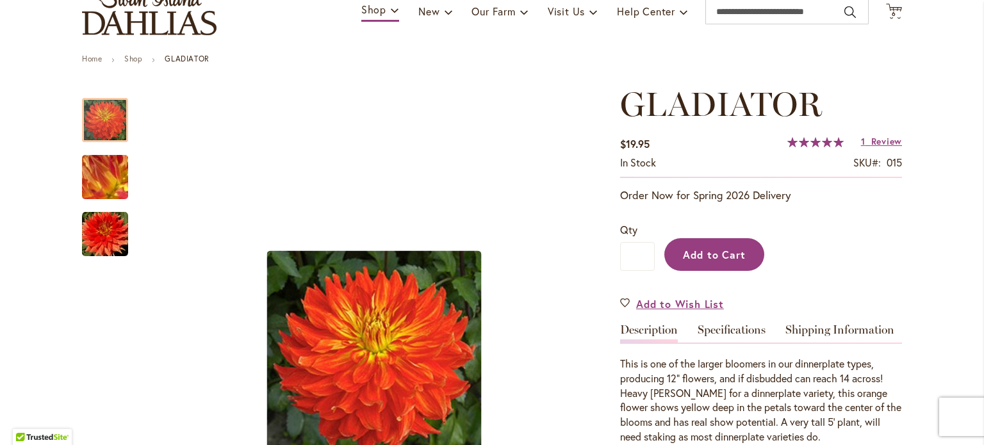
scroll to position [0, 0]
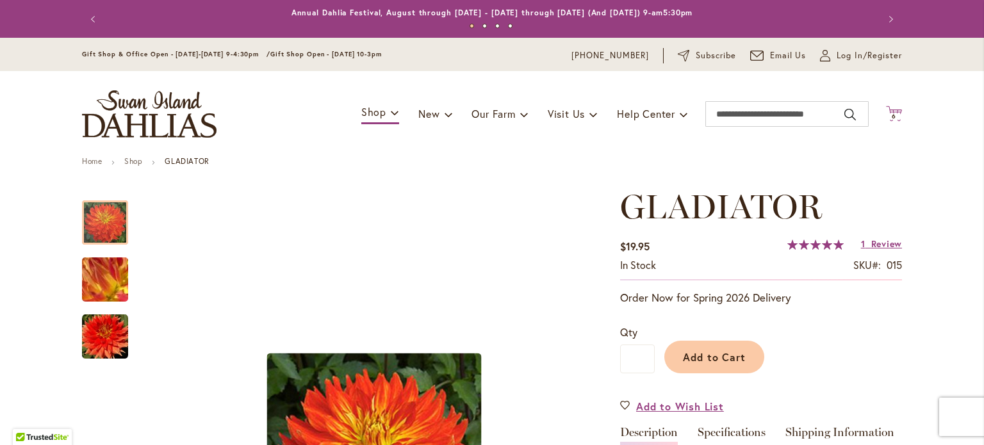
click at [891, 117] on span "6" at bounding box center [893, 116] width 4 height 8
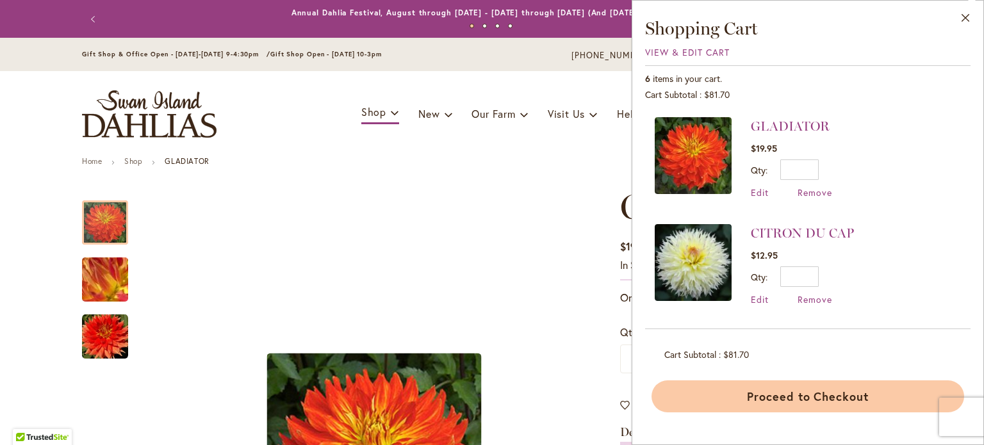
click at [752, 412] on button "Proceed to Checkout" at bounding box center [807, 396] width 312 height 32
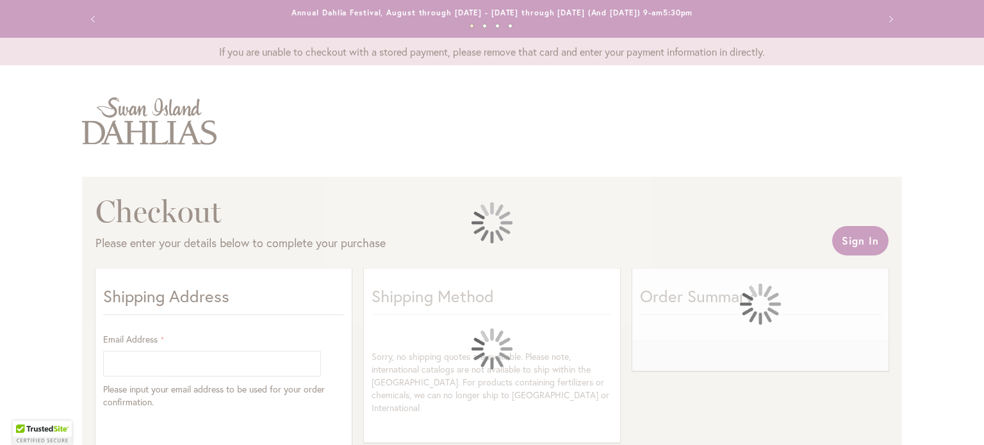
select select "**"
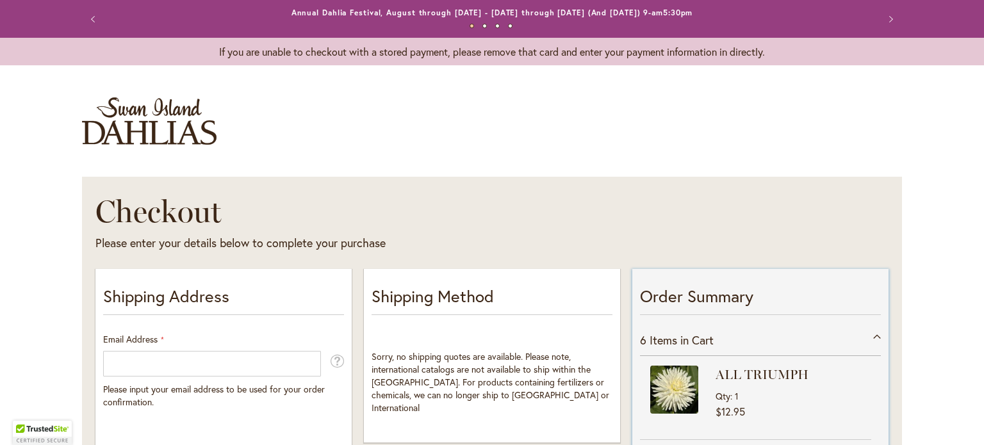
scroll to position [128, 0]
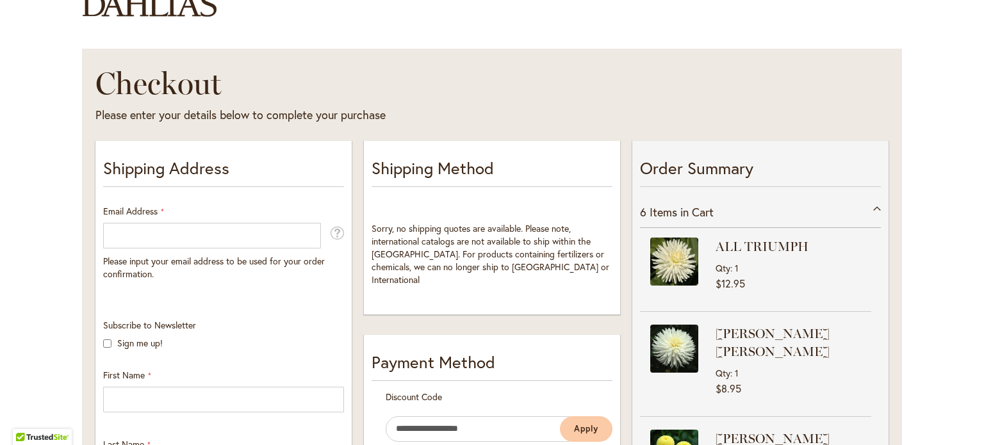
click at [0, 444] on div at bounding box center [0, 445] width 0 height 0
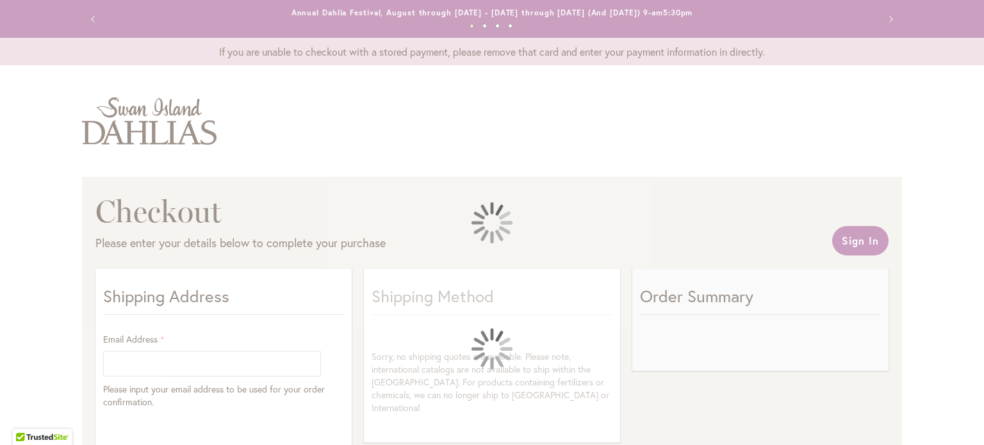
select select "**"
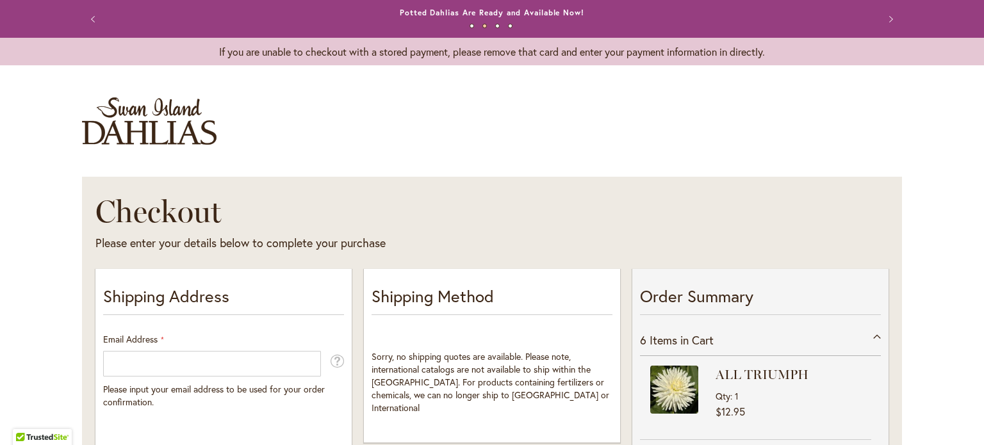
click at [0, 444] on div at bounding box center [0, 445] width 0 height 0
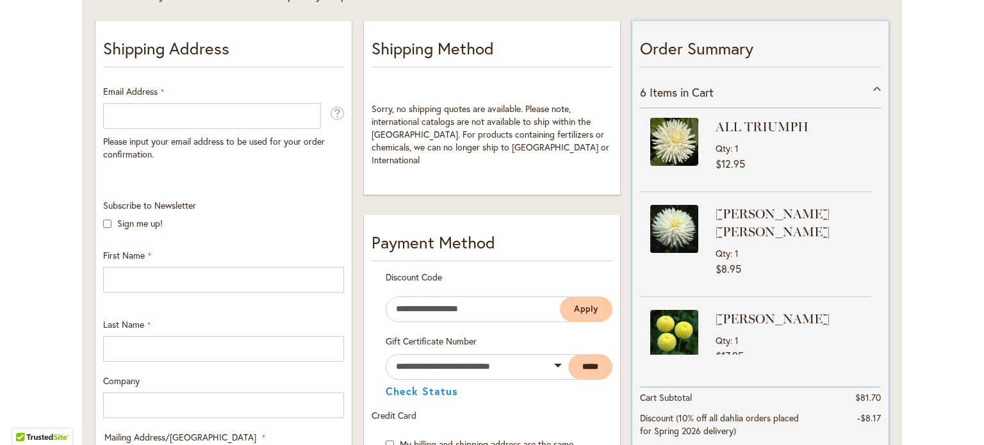
scroll to position [256, 0]
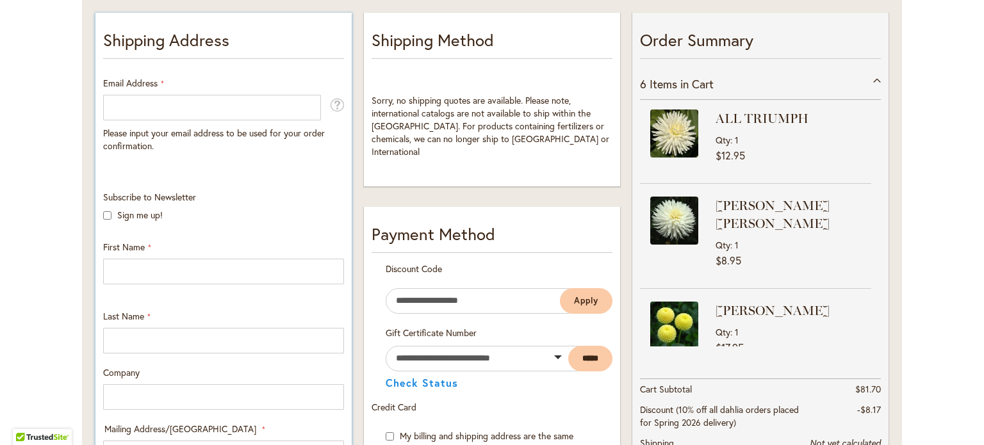
click at [103, 259] on div at bounding box center [103, 259] width 0 height 0
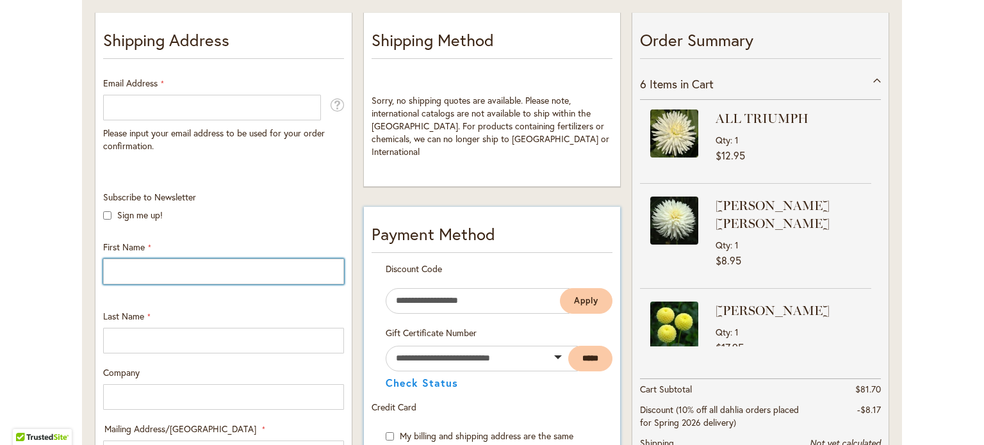
type input "*****"
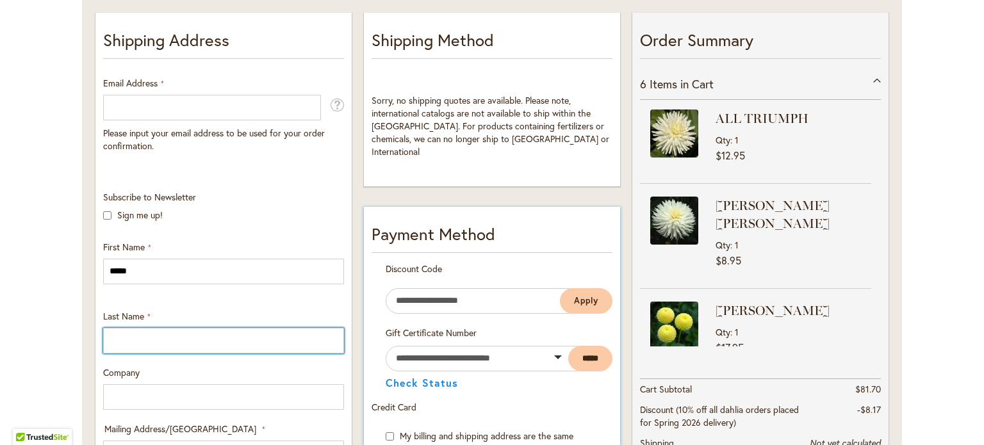
type input "*****"
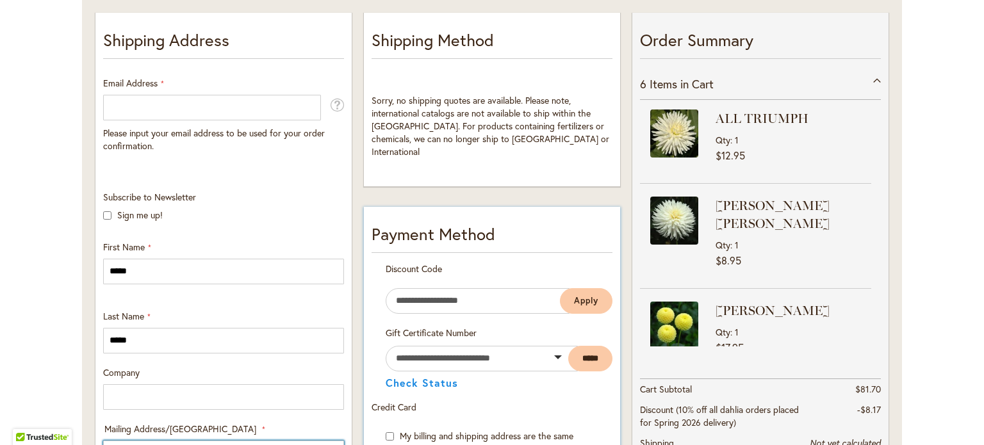
type input "**********"
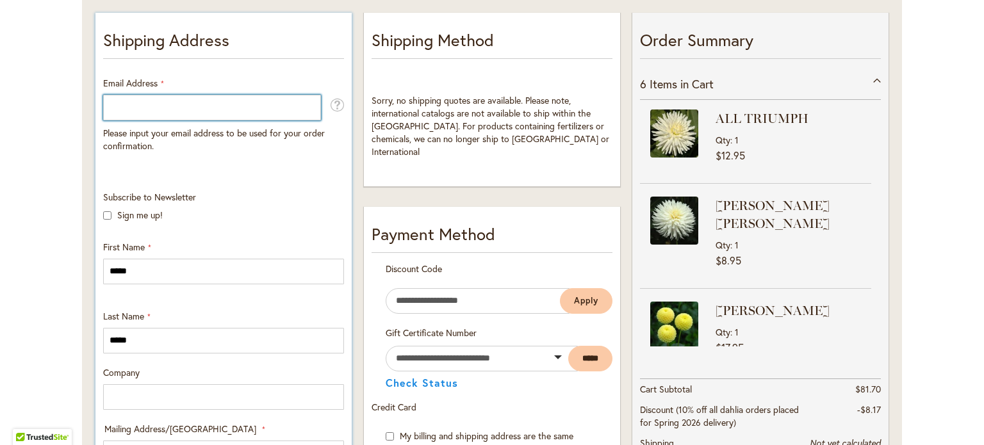
click at [300, 111] on input "Email Address" at bounding box center [212, 108] width 218 height 26
type input "**********"
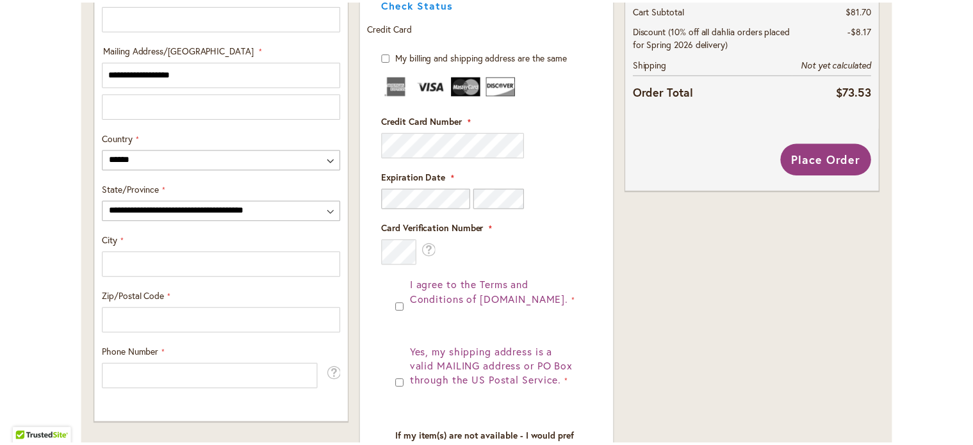
scroll to position [640, 0]
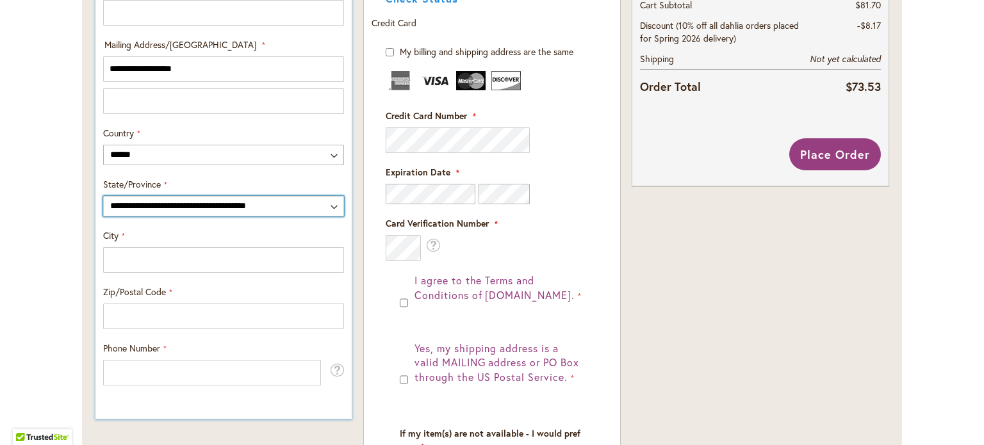
click at [329, 216] on select "**********" at bounding box center [223, 206] width 241 height 20
select select "**"
click at [103, 216] on select "**********" at bounding box center [223, 206] width 241 height 20
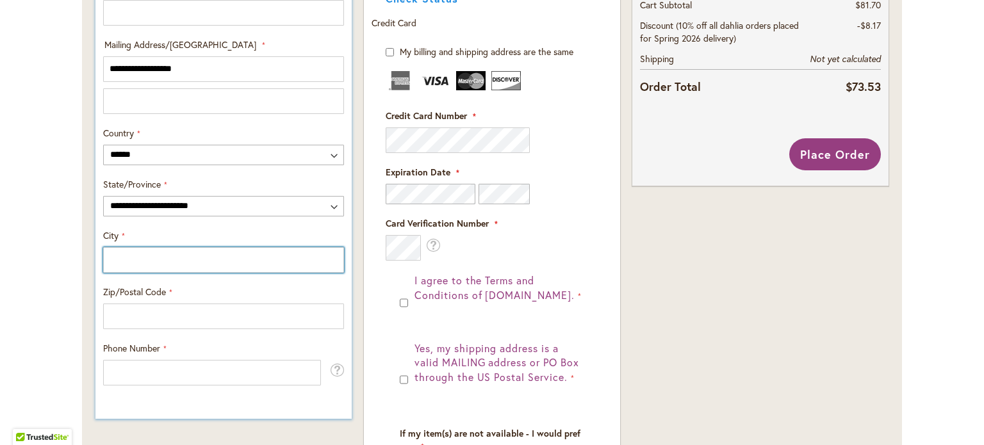
click at [161, 273] on input "City" at bounding box center [223, 260] width 241 height 26
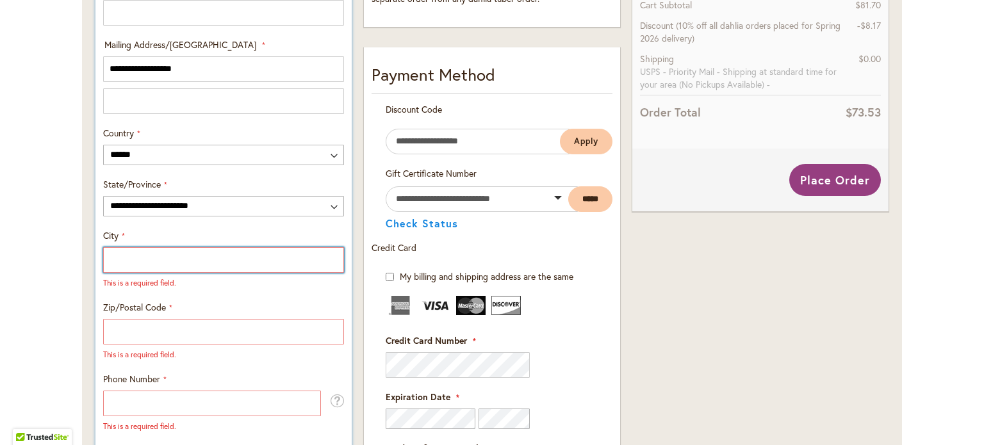
click at [181, 273] on input "City" at bounding box center [223, 260] width 241 height 26
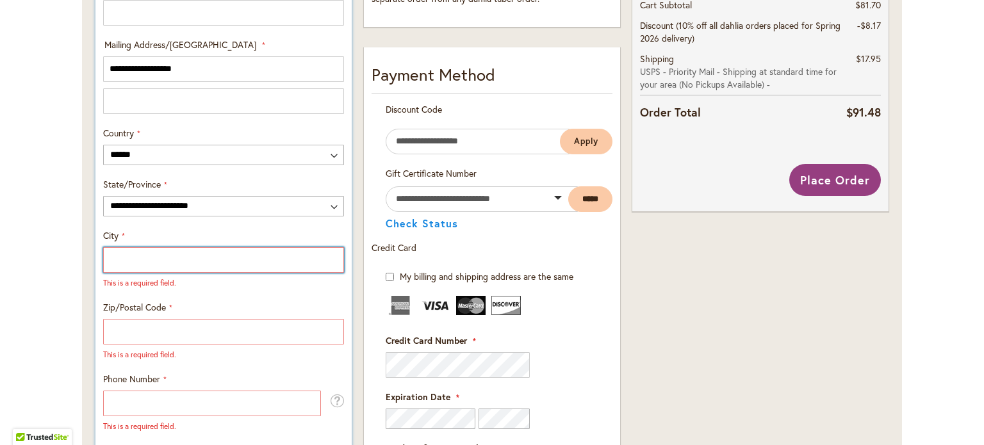
click at [161, 273] on input "City" at bounding box center [223, 260] width 241 height 26
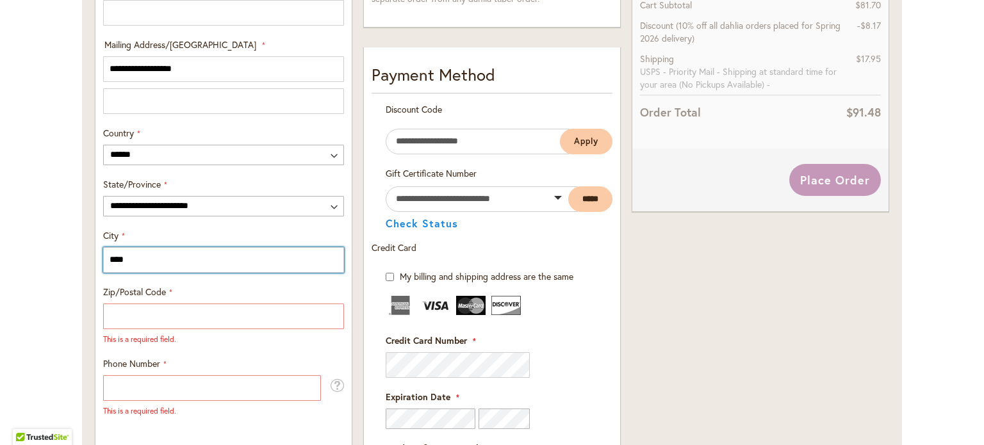
type input "****"
click at [715, 391] on div "Order Summary 6 Items in Cart ALL TRIUMPH Qty 1 $12.95 Qty" at bounding box center [760, 225] width 268 height 1203
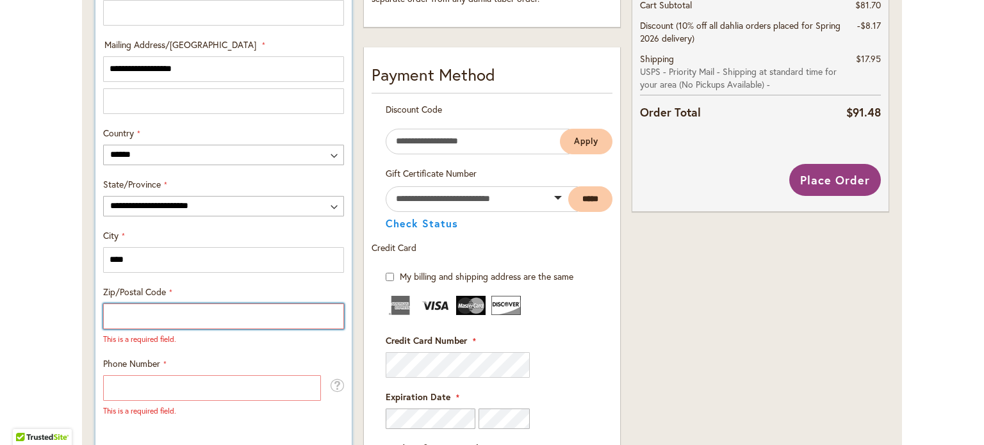
click at [115, 329] on input "Zip/Postal Code" at bounding box center [223, 317] width 241 height 26
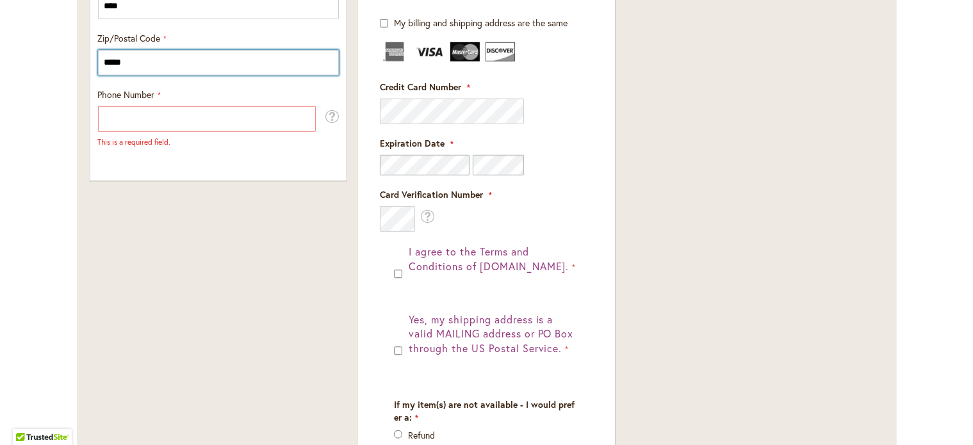
scroll to position [896, 0]
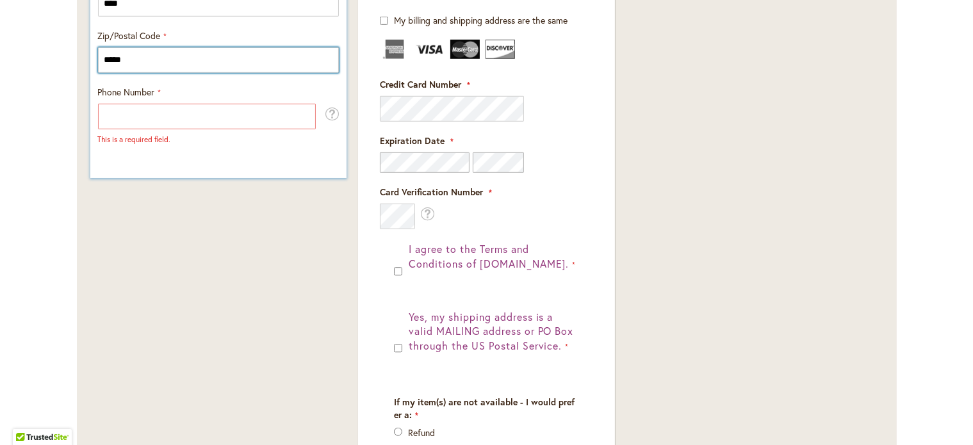
type input "*****"
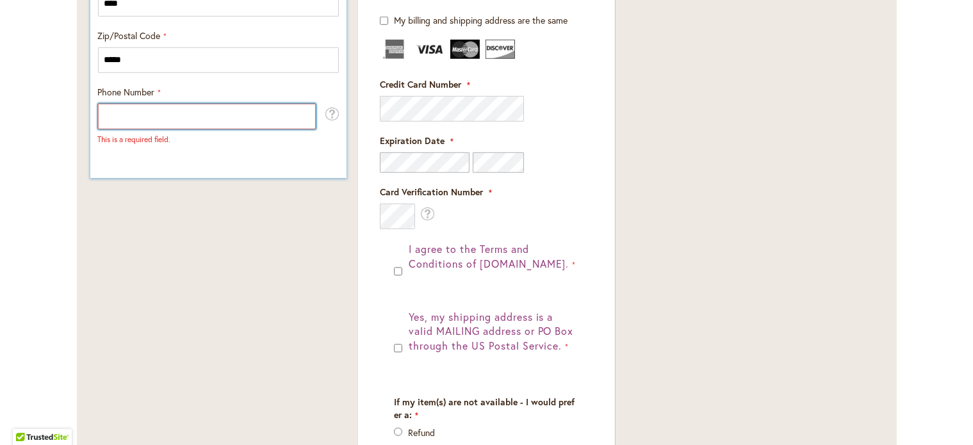
click at [108, 129] on input "Phone Number" at bounding box center [207, 117] width 218 height 26
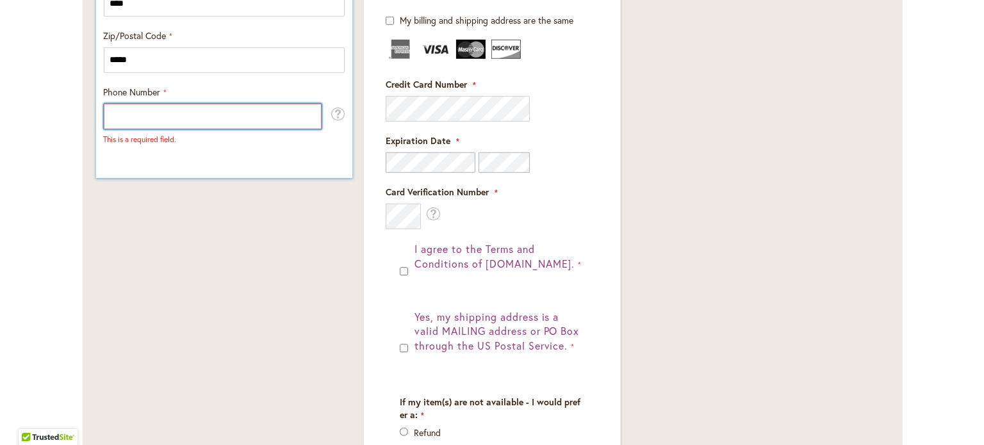
scroll to position [0, 0]
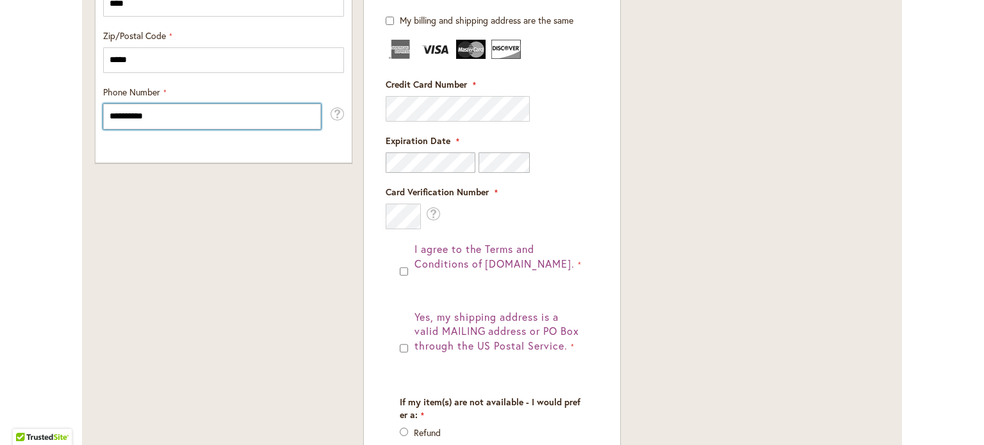
type input "**********"
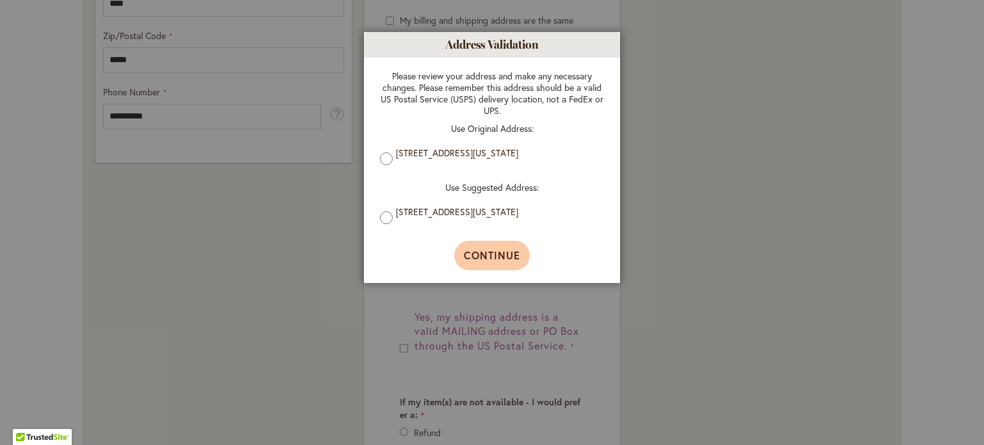
click at [489, 262] on span "Continue" at bounding box center [492, 254] width 57 height 13
type input "**********"
type input "****"
type input "**********"
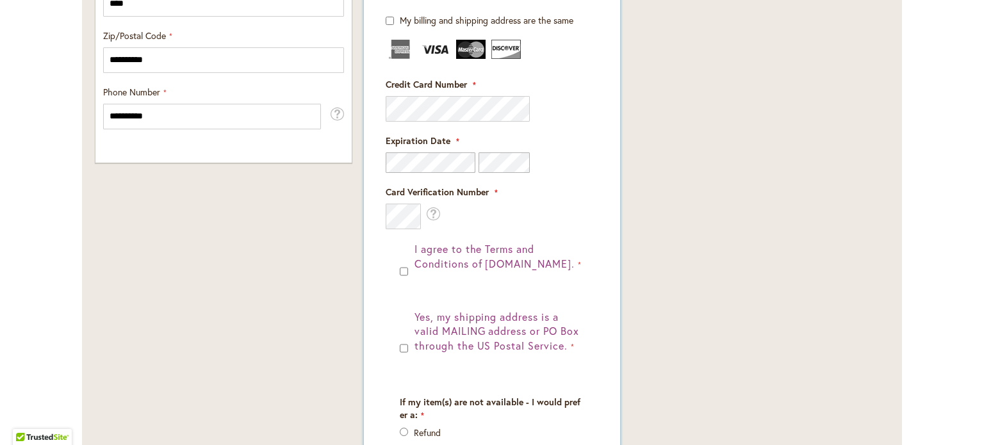
click at [505, 319] on fieldset "Payment Information Payment Method Discount Code Enter discount code Apply Gift…" at bounding box center [491, 165] width 241 height 716
click at [510, 326] on fieldset "Payment Information Payment Method Discount Code Enter discount code Apply Gift…" at bounding box center [491, 165] width 241 height 716
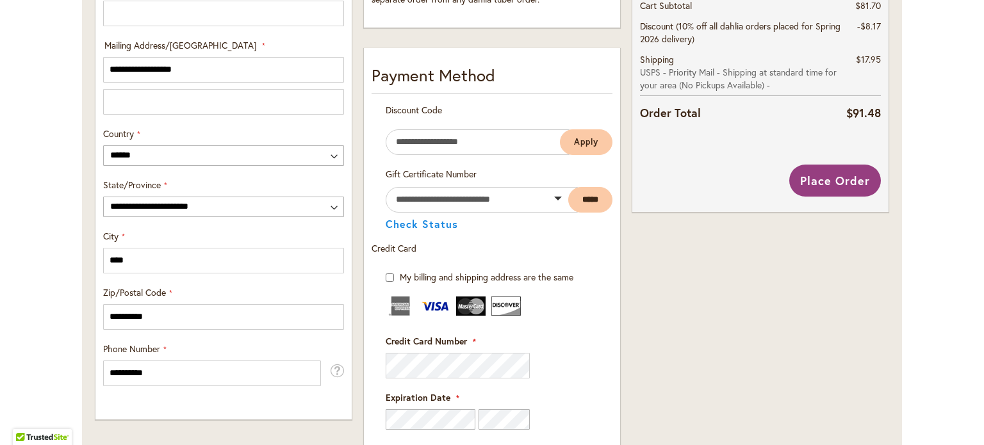
scroll to position [640, 0]
click at [814, 188] on span "Place Order" at bounding box center [835, 179] width 70 height 15
